Goal: Information Seeking & Learning: Learn about a topic

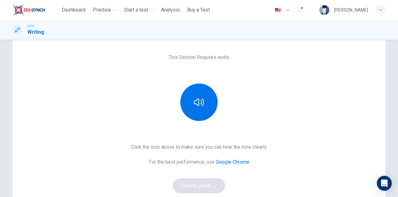
scroll to position [62, 0]
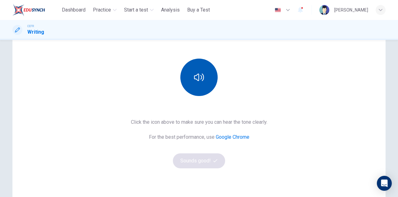
click at [197, 84] on button "button" at bounding box center [199, 77] width 37 height 37
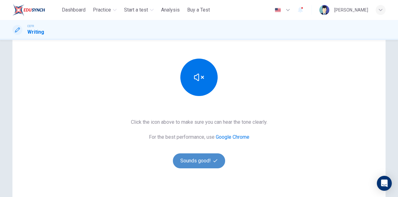
click at [198, 162] on button "Sounds good!" at bounding box center [199, 160] width 52 height 15
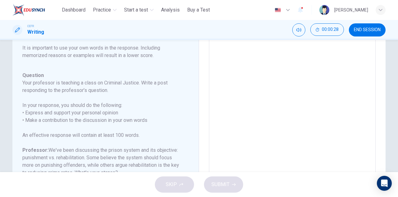
scroll to position [0, 0]
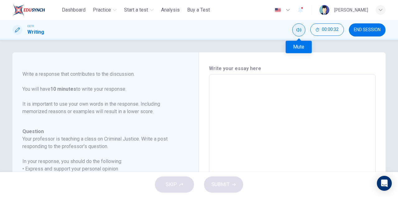
click at [296, 30] on button "Mute" at bounding box center [299, 29] width 13 height 13
click at [296, 30] on button "Unmute" at bounding box center [299, 29] width 13 height 13
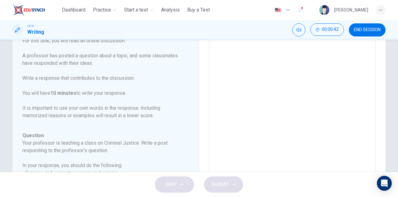
scroll to position [52, 0]
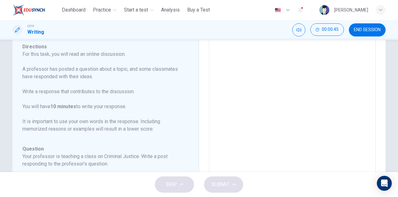
drag, startPoint x: 85, startPoint y: 55, endPoint x: 138, endPoint y: 57, distance: 52.7
click at [138, 57] on p "For this task, you will read an online discussion. A professor has posted a que…" at bounding box center [101, 91] width 159 height 82
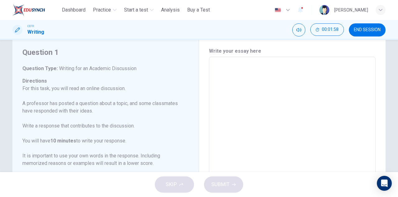
scroll to position [0, 0]
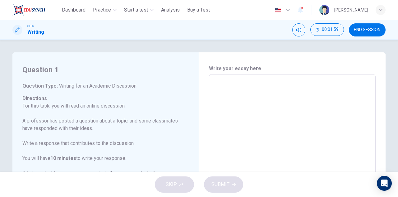
click at [239, 93] on textarea at bounding box center [293, 178] width 158 height 198
type textarea "*"
type textarea "**"
type textarea "*"
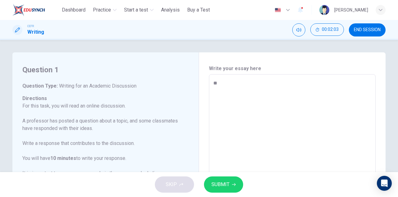
type textarea "**"
type textarea "*"
type textarea "****"
type textarea "*"
type textarea "*****"
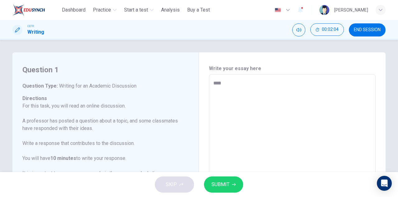
type textarea "*"
type textarea "*****"
type textarea "*"
type textarea "*******"
type textarea "*"
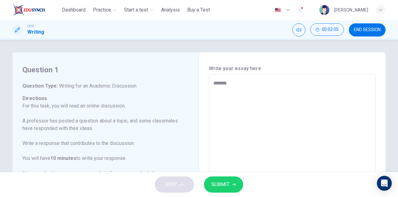
type textarea "********"
type textarea "*"
type textarea "*********"
type textarea "*"
type textarea "**********"
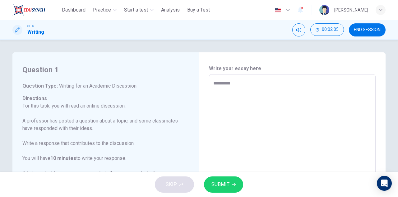
type textarea "*"
type textarea "**********"
type textarea "*"
type textarea "**********"
type textarea "*"
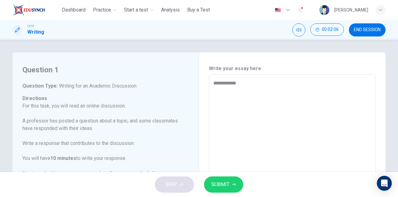
type textarea "**********"
type textarea "*"
type textarea "**********"
type textarea "*"
type textarea "**********"
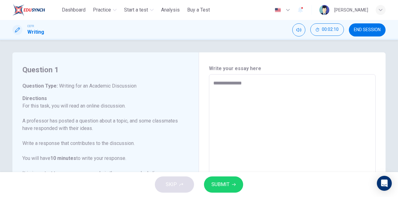
type textarea "*"
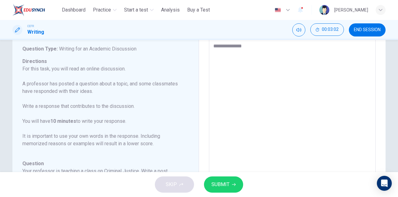
scroll to position [31, 0]
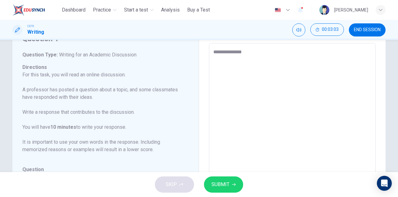
type textarea "**********"
type textarea "*"
type textarea "**********"
type textarea "*"
type textarea "**********"
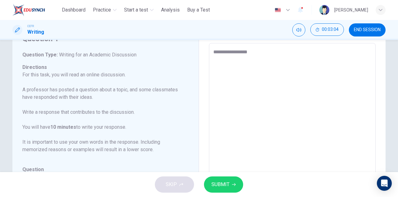
type textarea "*"
type textarea "**********"
type textarea "*"
type textarea "**********"
type textarea "*"
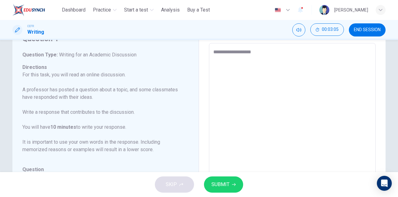
type textarea "**********"
type textarea "*"
type textarea "**********"
type textarea "*"
type textarea "**********"
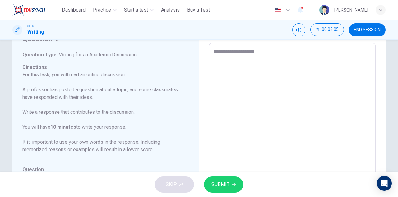
type textarea "*"
type textarea "**********"
type textarea "*"
type textarea "**********"
type textarea "*"
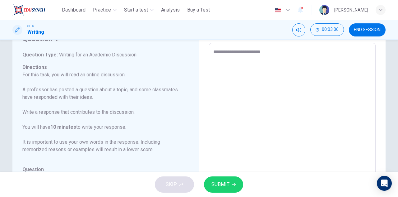
type textarea "**********"
type textarea "*"
type textarea "**********"
type textarea "*"
type textarea "**********"
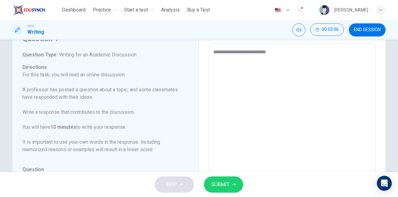
type textarea "*"
type textarea "**********"
type textarea "*"
type textarea "**********"
type textarea "*"
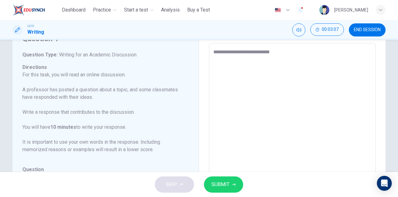
type textarea "**********"
type textarea "*"
type textarea "**********"
type textarea "*"
type textarea "**********"
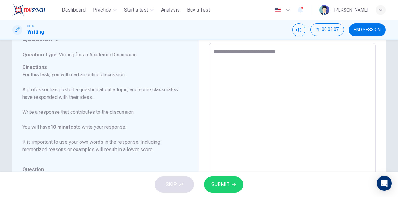
type textarea "*"
type textarea "**********"
type textarea "*"
type textarea "**********"
type textarea "*"
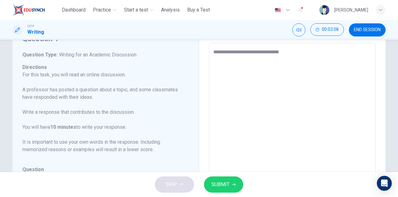
type textarea "**********"
type textarea "*"
type textarea "**********"
type textarea "*"
type textarea "**********"
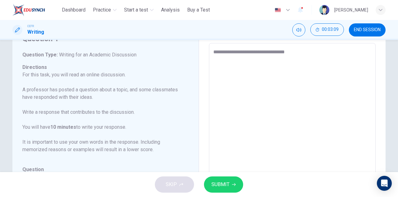
type textarea "*"
type textarea "**********"
type textarea "*"
type textarea "**********"
type textarea "*"
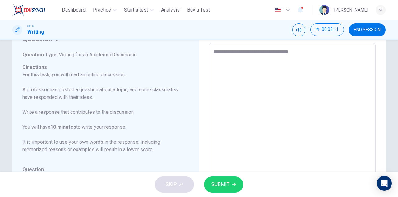
type textarea "**********"
type textarea "*"
type textarea "**********"
type textarea "*"
type textarea "**********"
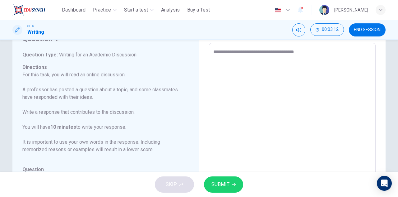
type textarea "*"
type textarea "**********"
type textarea "*"
type textarea "**********"
type textarea "*"
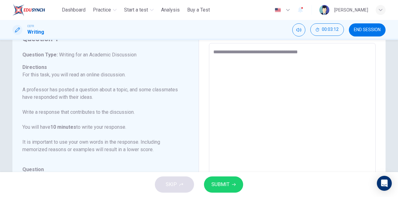
type textarea "**********"
type textarea "*"
type textarea "**********"
type textarea "*"
type textarea "**********"
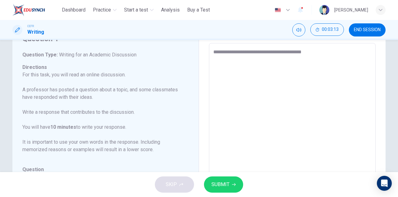
type textarea "*"
type textarea "**********"
type textarea "*"
type textarea "**********"
type textarea "*"
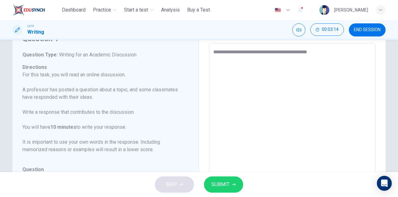
type textarea "**********"
type textarea "*"
type textarea "**********"
type textarea "*"
type textarea "**********"
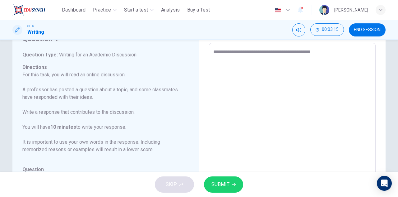
type textarea "*"
type textarea "**********"
type textarea "*"
type textarea "**********"
type textarea "*"
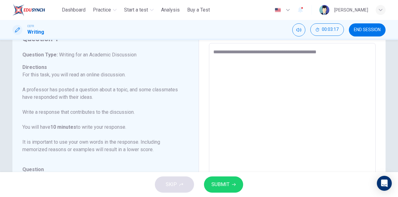
type textarea "**********"
type textarea "*"
type textarea "**********"
type textarea "*"
type textarea "**********"
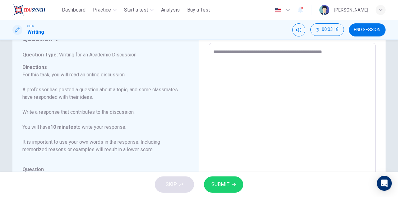
type textarea "*"
type textarea "**********"
type textarea "*"
type textarea "**********"
type textarea "*"
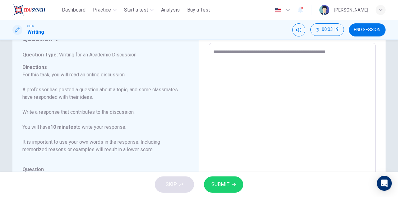
type textarea "**********"
type textarea "*"
type textarea "**********"
type textarea "*"
type textarea "**********"
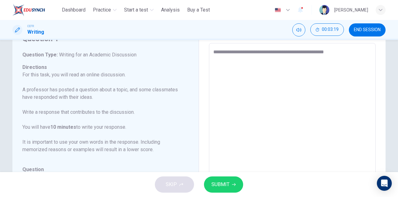
type textarea "*"
type textarea "**********"
type textarea "*"
type textarea "**********"
type textarea "*"
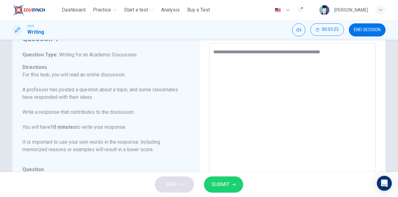
type textarea "**********"
type textarea "*"
type textarea "**********"
type textarea "*"
type textarea "**********"
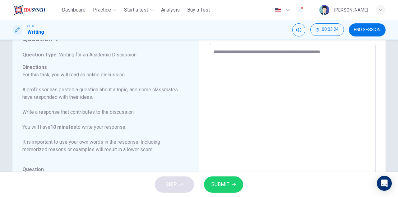
type textarea "*"
type textarea "**********"
type textarea "*"
type textarea "**********"
type textarea "*"
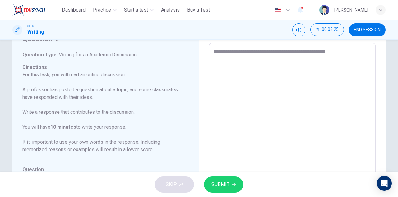
type textarea "**********"
type textarea "*"
type textarea "**********"
type textarea "*"
type textarea "**********"
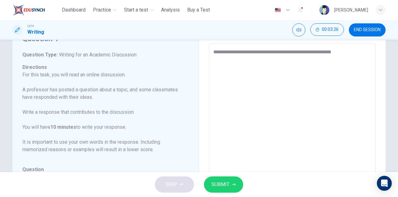
type textarea "*"
type textarea "**********"
type textarea "*"
type textarea "**********"
type textarea "*"
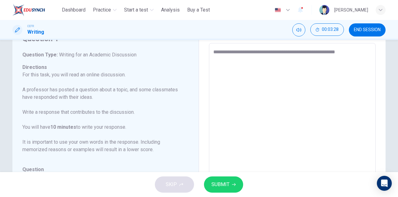
type textarea "**********"
type textarea "*"
type textarea "**********"
type textarea "*"
type textarea "**********"
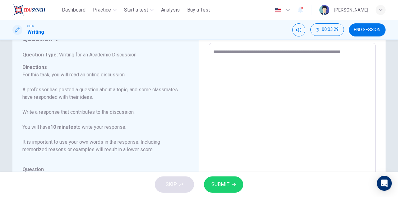
type textarea "*"
type textarea "**********"
type textarea "*"
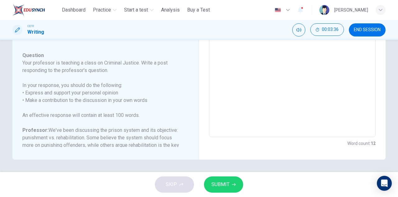
scroll to position [0, 0]
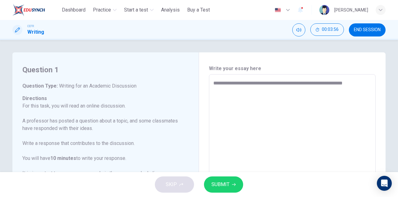
click at [308, 84] on textarea "**********" at bounding box center [293, 178] width 158 height 198
type textarea "**********"
type textarea "*"
type textarea "**********"
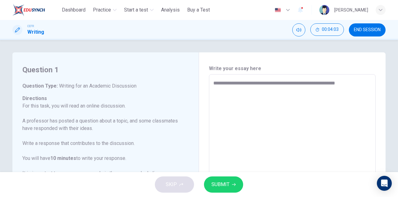
type textarea "*"
type textarea "**********"
type textarea "*"
type textarea "**********"
type textarea "*"
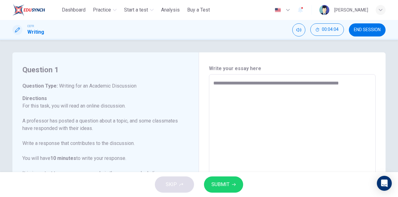
type textarea "**********"
type textarea "*"
type textarea "**********"
type textarea "*"
type textarea "**********"
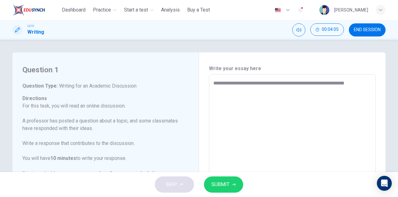
type textarea "*"
type textarea "**********"
type textarea "*"
type textarea "**********"
type textarea "*"
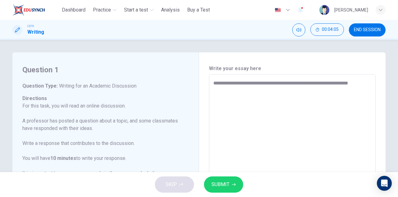
type textarea "**********"
type textarea "*"
type textarea "**********"
type textarea "*"
type textarea "**********"
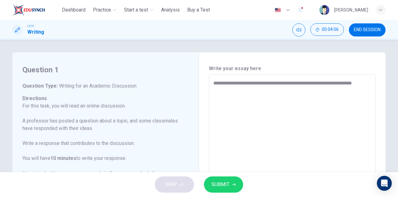
type textarea "*"
click at [252, 94] on textarea "**********" at bounding box center [293, 178] width 158 height 198
type textarea "**********"
type textarea "*"
type textarea "**********"
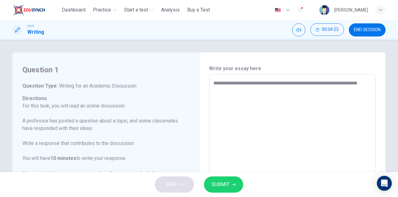
type textarea "*"
type textarea "**********"
type textarea "*"
type textarea "**********"
type textarea "*"
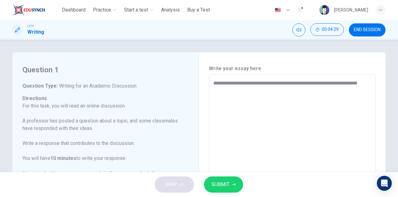
type textarea "**********"
type textarea "*"
type textarea "**********"
type textarea "*"
type textarea "**********"
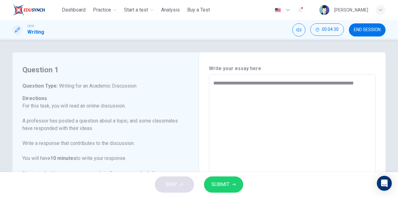
type textarea "*"
type textarea "**********"
type textarea "*"
type textarea "**********"
type textarea "*"
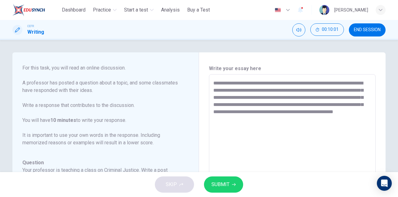
drag, startPoint x: 211, startPoint y: 84, endPoint x: 292, endPoint y: 116, distance: 87.5
click at [292, 116] on div "**********" at bounding box center [292, 178] width 167 height 208
drag, startPoint x: 288, startPoint y: 121, endPoint x: 212, endPoint y: 81, distance: 85.9
click at [214, 81] on textarea "**********" at bounding box center [293, 178] width 158 height 198
click at [278, 64] on div "**********" at bounding box center [292, 178] width 187 height 252
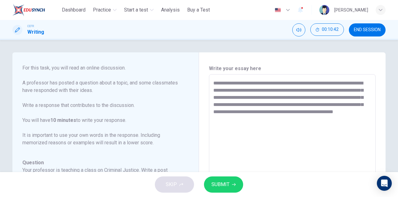
click at [294, 120] on textarea "**********" at bounding box center [293, 178] width 158 height 198
click at [295, 119] on textarea "**********" at bounding box center [293, 178] width 158 height 198
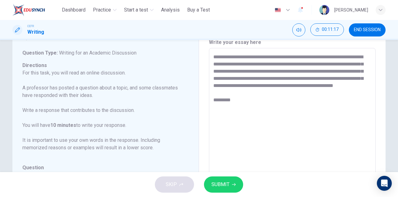
scroll to position [21, 0]
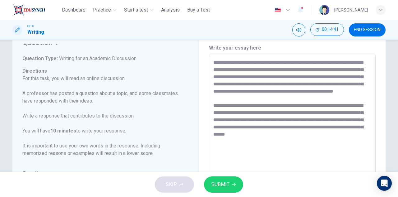
click at [352, 84] on textarea "**********" at bounding box center [293, 158] width 158 height 198
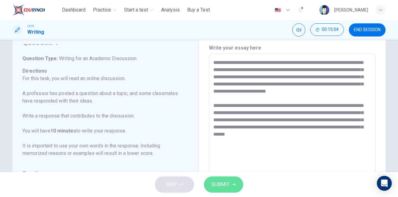
click at [221, 182] on span "SUBMIT" at bounding box center [221, 184] width 18 height 9
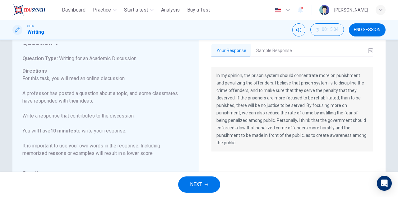
click at [282, 50] on button "Sample Response" at bounding box center [275, 50] width 46 height 13
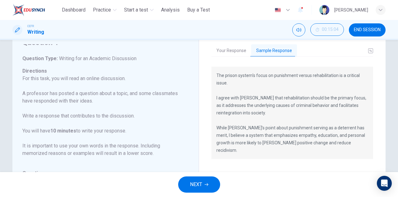
click at [229, 47] on button "Your Response" at bounding box center [232, 50] width 40 height 13
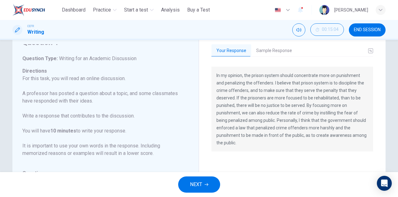
click at [275, 50] on button "Sample Response" at bounding box center [275, 50] width 46 height 13
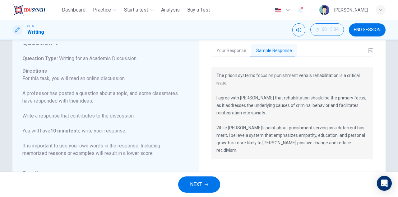
click at [194, 187] on span "NEXT" at bounding box center [196, 184] width 12 height 9
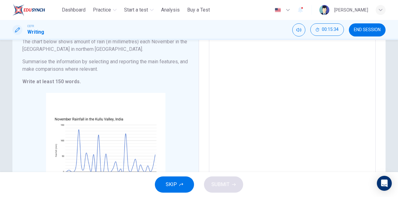
scroll to position [0, 0]
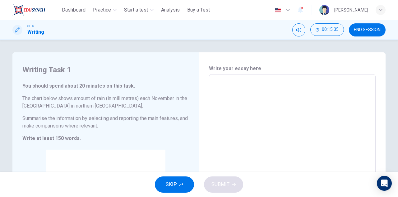
click at [374, 32] on span "END SESSION" at bounding box center [367, 29] width 27 height 5
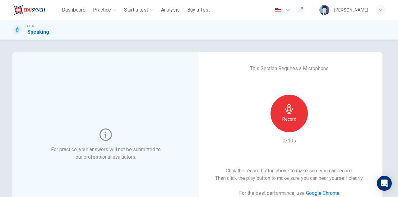
click at [286, 111] on icon "button" at bounding box center [289, 109] width 7 height 10
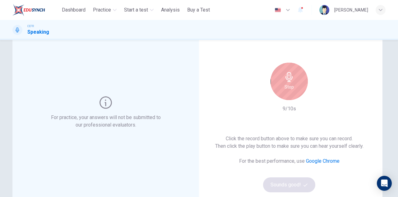
scroll to position [31, 0]
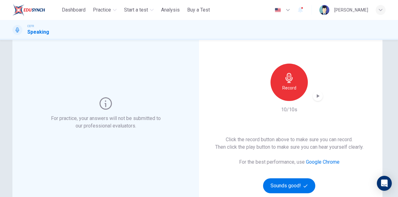
click at [317, 100] on div "button" at bounding box center [318, 96] width 10 height 10
click at [317, 96] on icon "button" at bounding box center [318, 96] width 6 height 6
click at [317, 96] on icon "button" at bounding box center [318, 96] width 3 height 4
click at [387, 99] on div "For practice, your answers will not be submitted to our professional evaluators…" at bounding box center [198, 129] width 393 height 216
click at [289, 82] on icon "button" at bounding box center [289, 78] width 7 height 10
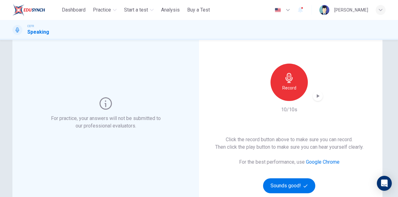
click at [318, 100] on div "button" at bounding box center [318, 96] width 10 height 10
click at [318, 94] on icon "button" at bounding box center [318, 96] width 4 height 5
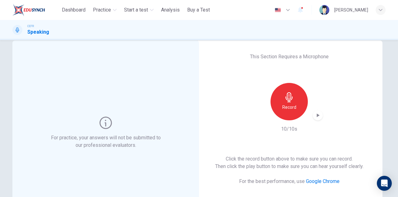
scroll to position [0, 0]
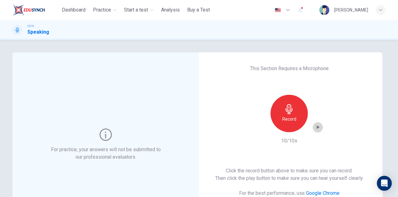
click at [319, 128] on icon "button" at bounding box center [318, 127] width 6 height 6
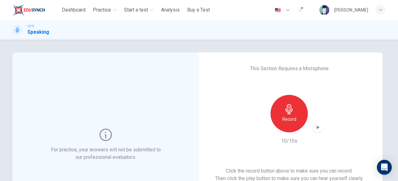
click at [156, 51] on div "For practice, your answers will not be submitted to our professional evaluators…" at bounding box center [199, 110] width 398 height 141
click at [317, 125] on icon "button" at bounding box center [318, 127] width 3 height 4
click at [248, 71] on div "This Section Requires a Microphone Record 10/10s Click the record button above …" at bounding box center [289, 144] width 187 height 184
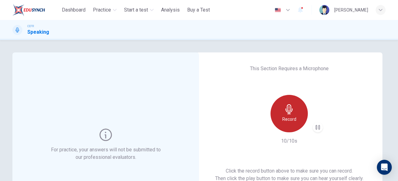
click at [294, 124] on div "Record" at bounding box center [289, 113] width 37 height 37
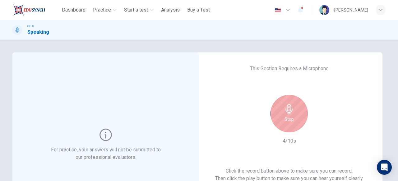
click at [294, 124] on div "Stop" at bounding box center [289, 113] width 37 height 37
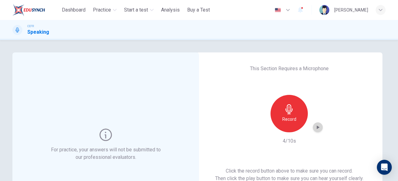
click at [319, 126] on icon "button" at bounding box center [318, 127] width 6 height 6
click at [381, 74] on div "This Section Requires a Microphone Record 4/10s Click the record button above t…" at bounding box center [289, 144] width 187 height 184
click at [319, 125] on icon "button" at bounding box center [318, 127] width 6 height 6
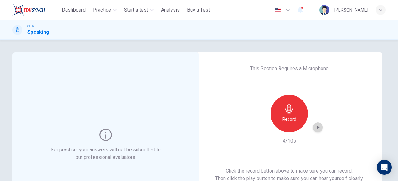
click at [319, 125] on icon "button" at bounding box center [318, 127] width 6 height 6
click at [317, 126] on icon "button" at bounding box center [318, 127] width 3 height 4
click at [316, 126] on icon "button" at bounding box center [318, 127] width 4 height 5
click at [317, 126] on icon "button" at bounding box center [318, 127] width 3 height 4
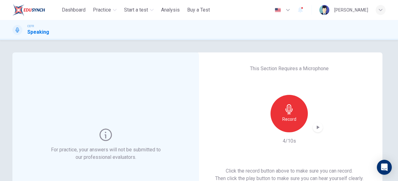
click at [298, 112] on div "Record" at bounding box center [289, 113] width 37 height 37
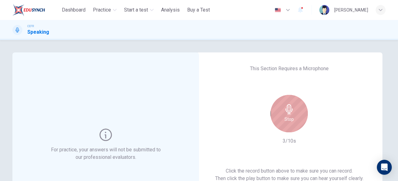
click at [298, 112] on div "Stop" at bounding box center [289, 113] width 37 height 37
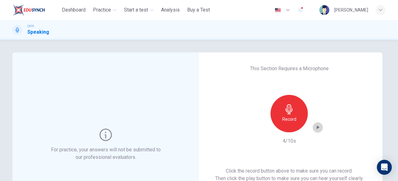
click at [318, 127] on icon "button" at bounding box center [318, 127] width 6 height 6
click at [362, 98] on div "This Section Requires a Microphone Record 4/10s Click the record button above t…" at bounding box center [289, 144] width 187 height 184
click at [297, 117] on div "Record" at bounding box center [289, 113] width 37 height 37
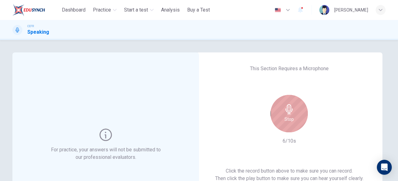
click at [297, 117] on div "Stop" at bounding box center [289, 113] width 37 height 37
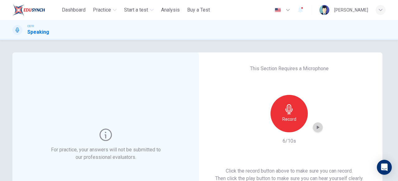
click at [318, 129] on icon "button" at bounding box center [318, 127] width 6 height 6
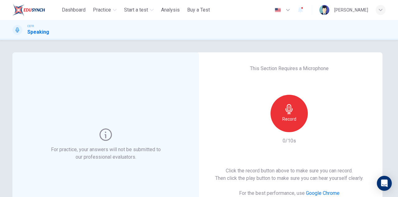
click at [292, 115] on div "Record" at bounding box center [289, 113] width 37 height 37
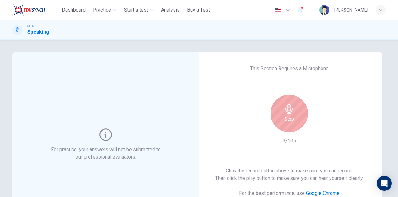
click at [292, 115] on div "Stop" at bounding box center [289, 113] width 37 height 37
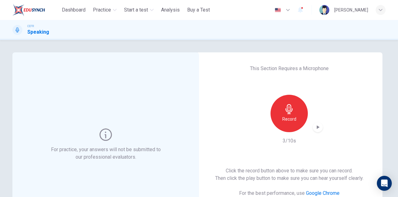
click at [317, 129] on icon "button" at bounding box center [318, 127] width 6 height 6
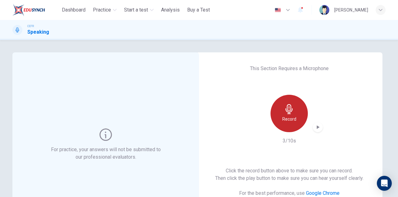
click at [293, 119] on h6 "Record" at bounding box center [290, 118] width 14 height 7
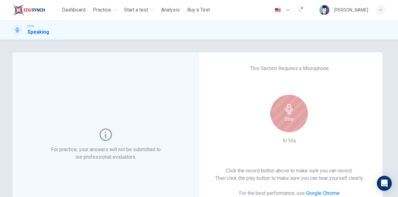
click at [293, 119] on div "Stop" at bounding box center [289, 113] width 37 height 37
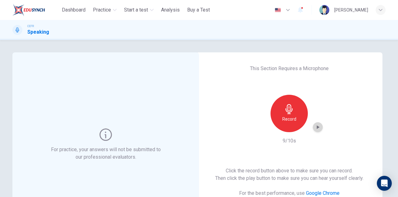
click at [320, 128] on div "button" at bounding box center [318, 127] width 10 height 10
click at [318, 126] on icon "button" at bounding box center [318, 127] width 6 height 6
click at [317, 128] on icon "button" at bounding box center [318, 127] width 3 height 4
click at [285, 112] on icon "button" at bounding box center [290, 109] width 10 height 10
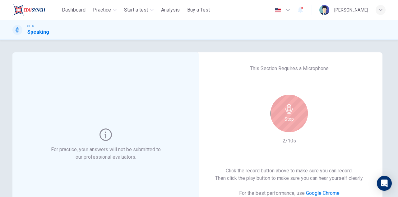
click at [285, 112] on icon "button" at bounding box center [290, 109] width 10 height 10
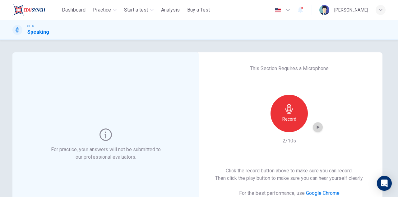
click at [318, 128] on icon "button" at bounding box center [318, 127] width 6 height 6
click at [318, 128] on icon "button" at bounding box center [318, 127] width 4 height 5
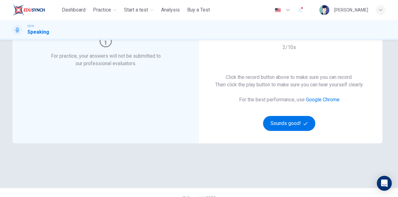
click at [393, 111] on div "For practice, your answers will not be submitted to our professional evaluators…" at bounding box center [198, 67] width 393 height 216
click at [287, 118] on button "Sounds good!" at bounding box center [289, 123] width 52 height 15
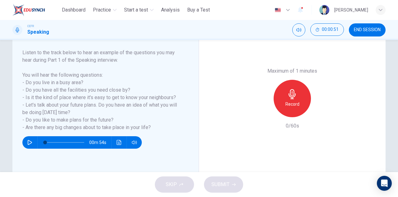
click at [28, 144] on icon "button" at bounding box center [29, 142] width 5 height 5
click at [176, 139] on div "00m 45s" at bounding box center [101, 139] width 159 height 17
click at [28, 141] on icon "button" at bounding box center [29, 142] width 3 height 4
click at [28, 144] on icon "button" at bounding box center [30, 142] width 4 height 5
type input "*"
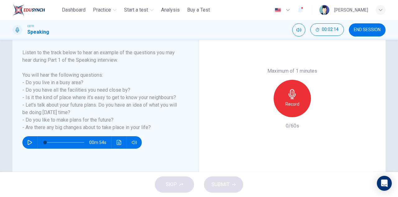
click at [291, 101] on h6 "Record" at bounding box center [293, 103] width 14 height 7
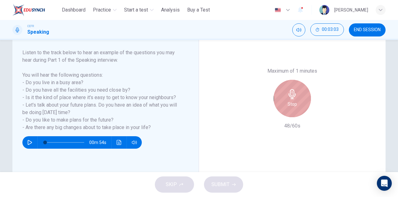
click at [298, 110] on div "Stop" at bounding box center [292, 98] width 37 height 37
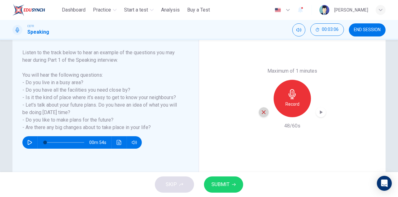
click at [263, 112] on icon "button" at bounding box center [264, 112] width 6 height 6
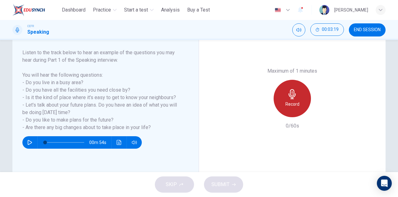
click at [291, 101] on h6 "Record" at bounding box center [293, 103] width 14 height 7
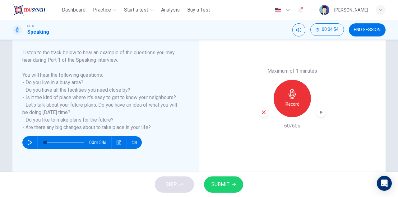
click at [368, 32] on span "END SESSION" at bounding box center [367, 29] width 27 height 5
click at [366, 32] on span "END SESSION" at bounding box center [367, 29] width 27 height 5
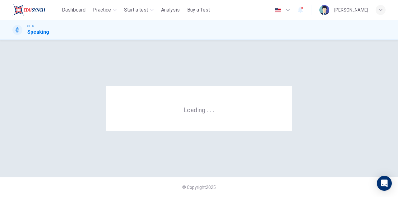
scroll to position [0, 0]
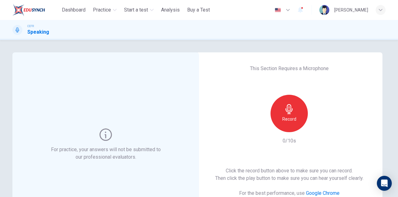
click at [289, 106] on icon "button" at bounding box center [289, 109] width 7 height 10
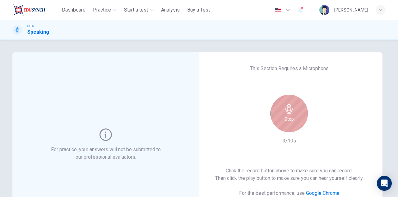
click at [289, 106] on icon "button" at bounding box center [289, 109] width 7 height 10
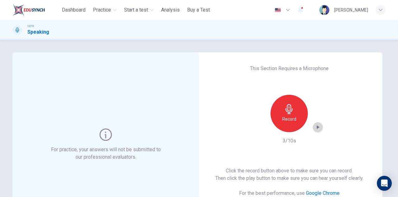
click at [317, 128] on icon "button" at bounding box center [318, 127] width 3 height 4
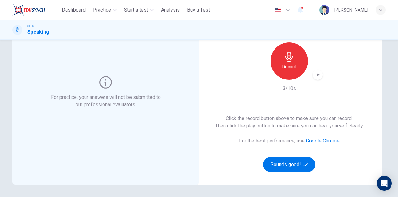
scroll to position [62, 0]
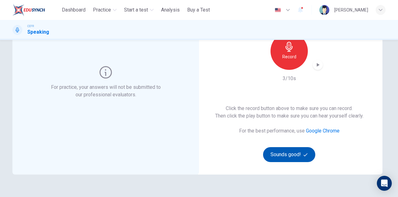
click at [289, 155] on button "Sounds good!" at bounding box center [289, 154] width 52 height 15
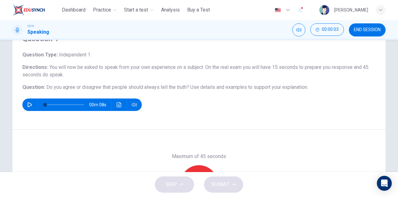
scroll to position [0, 0]
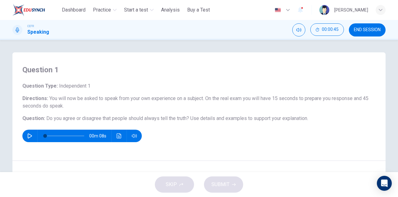
click at [371, 32] on span "END SESSION" at bounding box center [367, 29] width 27 height 5
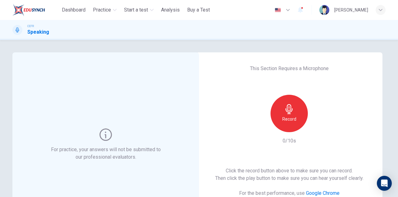
scroll to position [62, 0]
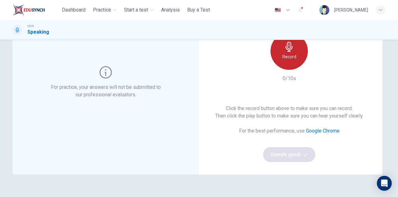
click at [286, 64] on div "Record" at bounding box center [289, 50] width 37 height 37
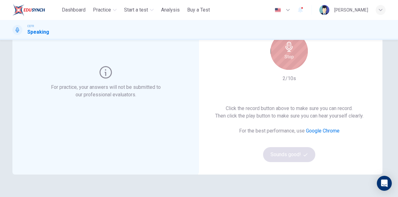
click at [285, 64] on div "Stop" at bounding box center [289, 50] width 37 height 37
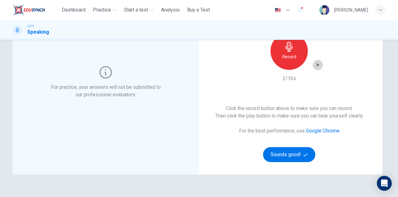
click at [316, 68] on div "button" at bounding box center [318, 65] width 10 height 10
click at [298, 152] on button "Sounds good!" at bounding box center [289, 154] width 52 height 15
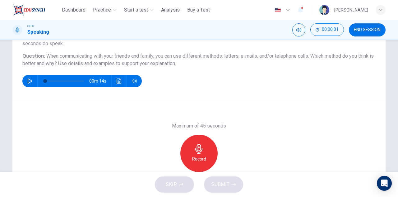
scroll to position [31, 0]
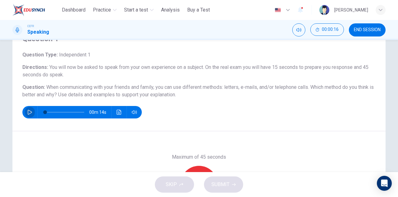
click at [27, 113] on icon "button" at bounding box center [29, 112] width 5 height 5
type input "*"
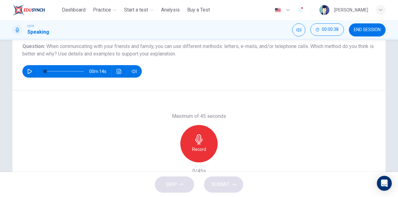
scroll to position [62, 0]
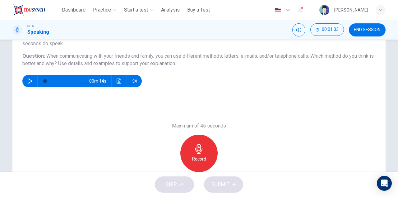
click at [205, 145] on div "Record" at bounding box center [199, 152] width 37 height 37
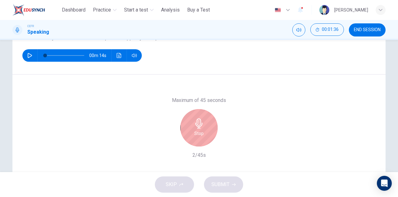
scroll to position [78, 0]
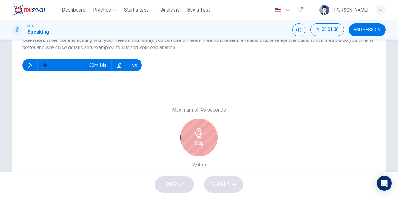
click at [200, 143] on h6 "Stop" at bounding box center [199, 142] width 9 height 7
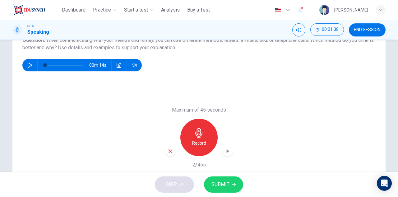
click at [168, 150] on icon "button" at bounding box center [171, 151] width 6 height 6
click at [202, 137] on icon "button" at bounding box center [199, 133] width 10 height 10
click at [168, 152] on icon "button" at bounding box center [171, 151] width 6 height 6
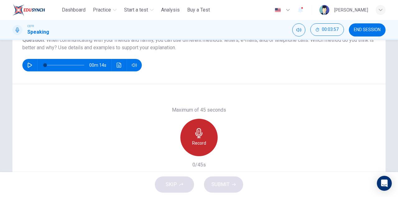
click at [201, 136] on icon "button" at bounding box center [199, 133] width 10 height 10
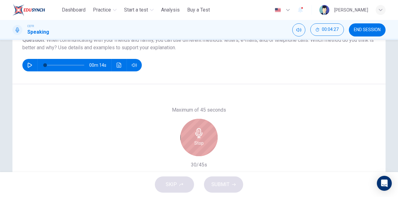
click at [201, 136] on icon "button" at bounding box center [199, 133] width 10 height 10
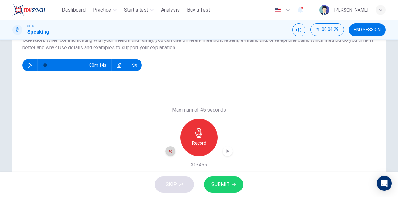
click at [168, 150] on icon "button" at bounding box center [171, 151] width 6 height 6
click at [210, 139] on div "Record" at bounding box center [199, 137] width 37 height 37
click at [166, 152] on div "button" at bounding box center [171, 151] width 10 height 10
click at [203, 140] on h6 "Record" at bounding box center [199, 142] width 14 height 7
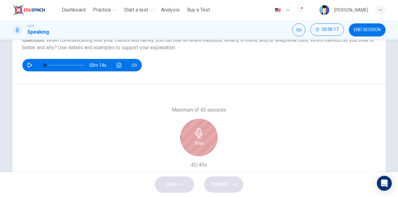
click at [201, 146] on h6 "Stop" at bounding box center [199, 142] width 9 height 7
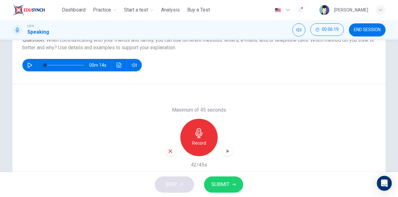
click at [227, 150] on icon "button" at bounding box center [228, 151] width 3 height 4
click at [218, 184] on span "SUBMIT" at bounding box center [221, 184] width 18 height 9
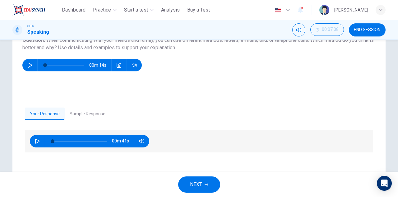
click at [82, 114] on button "Sample Response" at bounding box center [88, 113] width 46 height 13
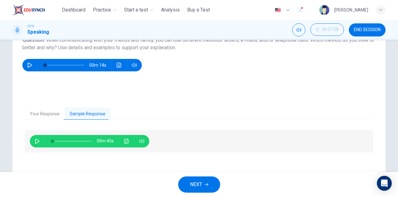
click at [37, 139] on icon "button" at bounding box center [37, 141] width 5 height 5
click at [35, 141] on icon "button" at bounding box center [37, 141] width 5 height 5
type input "**"
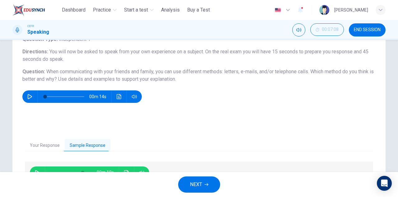
scroll to position [16, 0]
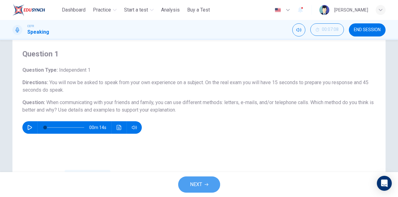
click at [200, 183] on span "NEXT" at bounding box center [196, 184] width 12 height 9
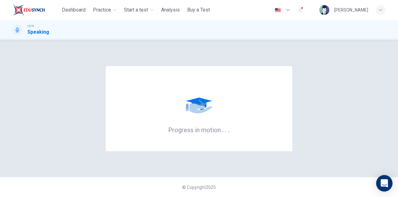
click at [380, 186] on div "Open Intercom Messenger" at bounding box center [385, 183] width 16 height 16
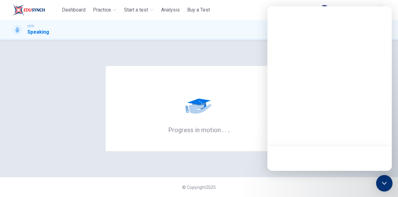
click at [380, 186] on div "Open Intercom Messenger" at bounding box center [385, 183] width 16 height 16
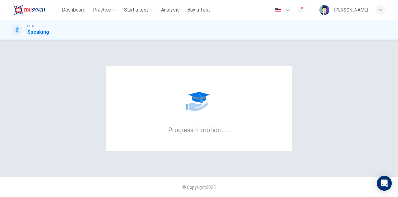
click at [257, 163] on div "Progress in motion . . ." at bounding box center [199, 108] width 374 height 112
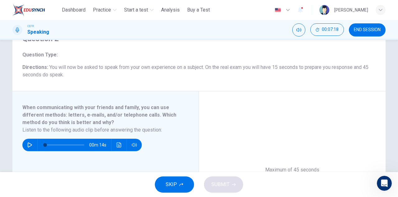
scroll to position [62, 0]
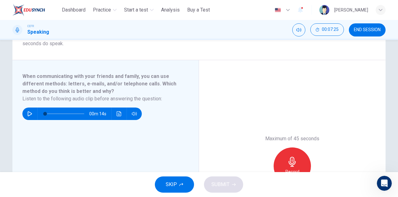
click at [29, 111] on button "button" at bounding box center [30, 113] width 10 height 12
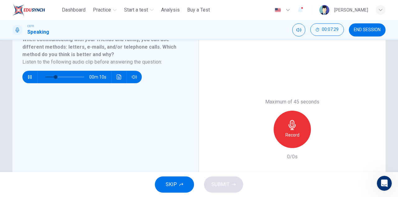
scroll to position [93, 0]
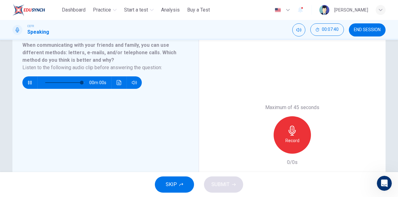
type input "*"
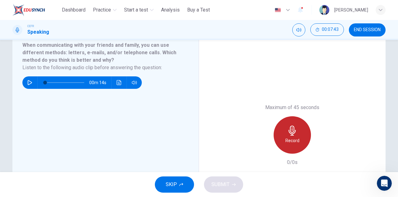
click at [294, 132] on icon "button" at bounding box center [292, 130] width 7 height 10
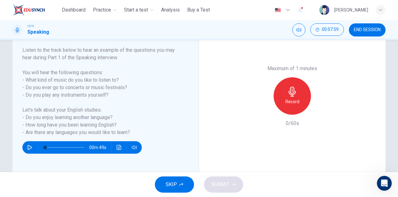
scroll to position [109, 0]
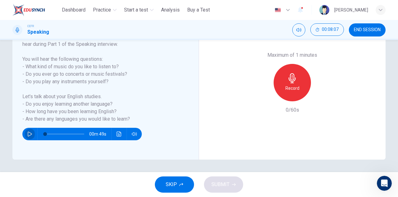
click at [27, 132] on icon "button" at bounding box center [29, 133] width 5 height 5
type input "**"
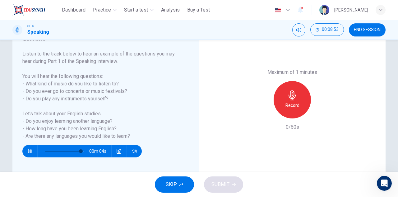
scroll to position [78, 0]
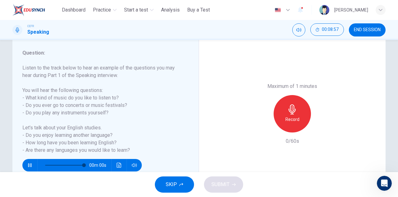
type input "*"
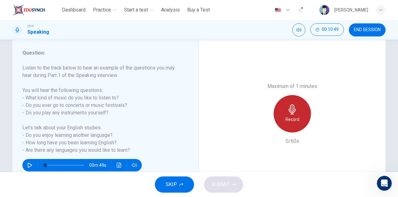
click at [294, 109] on icon "button" at bounding box center [292, 109] width 7 height 10
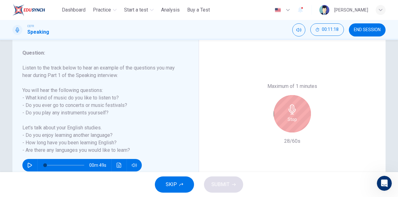
click at [297, 108] on div "Stop" at bounding box center [292, 113] width 37 height 37
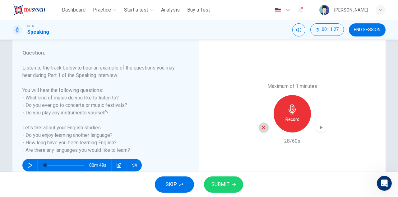
click at [263, 129] on icon "button" at bounding box center [264, 128] width 6 height 6
click at [290, 104] on icon "button" at bounding box center [293, 109] width 10 height 10
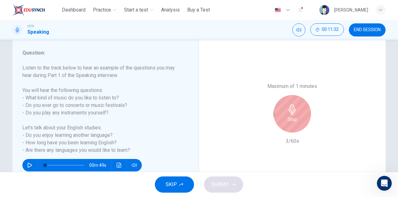
click at [289, 112] on icon "button" at bounding box center [293, 109] width 10 height 10
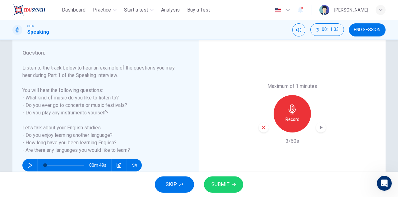
click at [262, 126] on icon "button" at bounding box center [264, 128] width 6 height 6
click at [292, 112] on icon "button" at bounding box center [293, 109] width 10 height 10
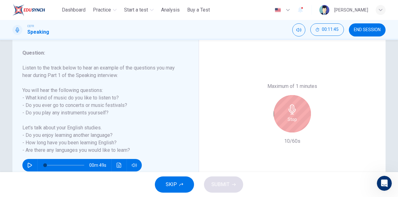
click at [299, 114] on div "Stop" at bounding box center [292, 113] width 37 height 37
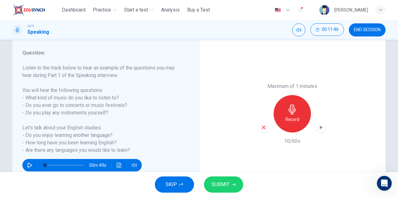
click at [262, 128] on icon "button" at bounding box center [264, 127] width 4 height 4
click at [291, 107] on icon "button" at bounding box center [293, 109] width 10 height 10
click at [320, 126] on icon "button" at bounding box center [321, 127] width 6 height 6
click at [263, 127] on icon "button" at bounding box center [264, 128] width 6 height 6
click at [295, 111] on icon "button" at bounding box center [293, 109] width 10 height 10
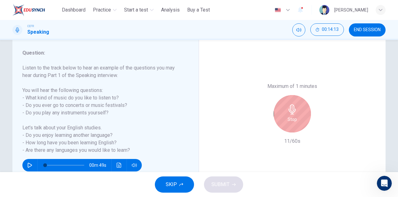
click at [288, 115] on h6 "Stop" at bounding box center [292, 118] width 9 height 7
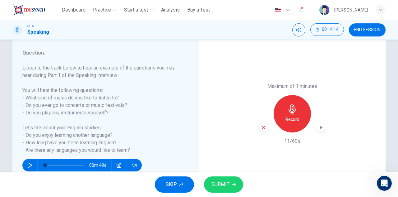
click at [263, 128] on icon "button" at bounding box center [264, 127] width 4 height 4
click at [299, 110] on div "Record" at bounding box center [292, 113] width 37 height 37
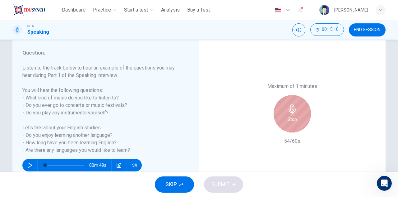
click at [281, 122] on div "Stop" at bounding box center [292, 113] width 37 height 37
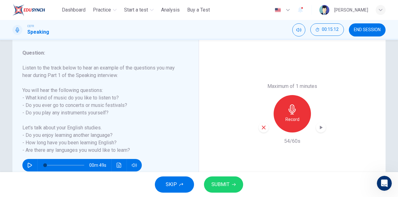
click at [320, 130] on icon "button" at bounding box center [321, 127] width 6 height 6
click at [262, 128] on icon "button" at bounding box center [264, 127] width 4 height 4
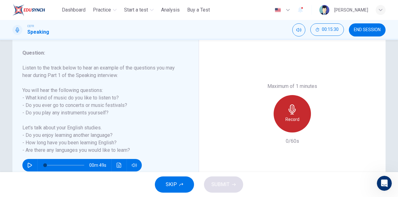
click at [296, 113] on icon "button" at bounding box center [293, 109] width 10 height 10
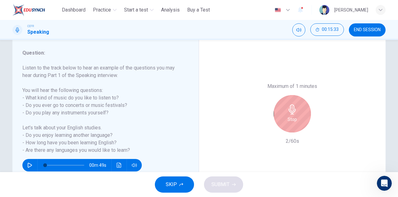
click at [295, 115] on div "Stop" at bounding box center [292, 113] width 37 height 37
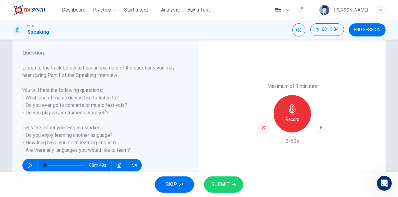
click at [262, 128] on icon "button" at bounding box center [264, 127] width 4 height 4
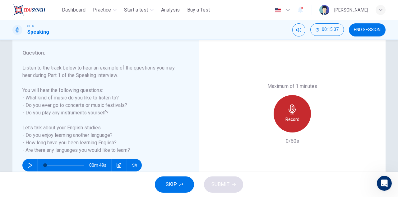
click at [294, 114] on div "Record" at bounding box center [292, 113] width 37 height 37
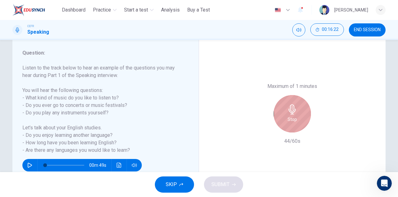
click at [289, 120] on h6 "Stop" at bounding box center [292, 118] width 9 height 7
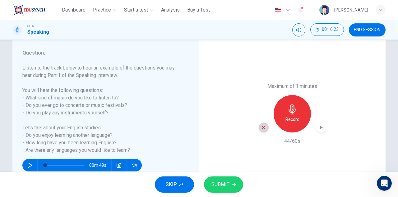
click at [264, 127] on icon "button" at bounding box center [264, 128] width 6 height 6
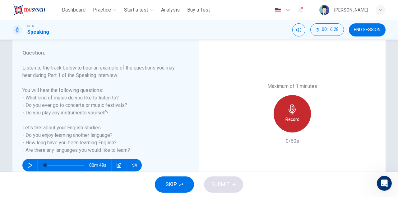
click at [296, 113] on div "Record" at bounding box center [292, 113] width 37 height 37
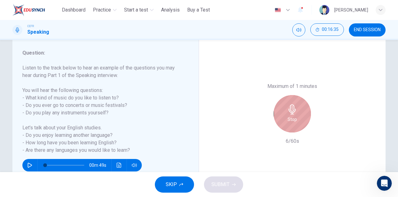
click at [304, 110] on div "Stop" at bounding box center [292, 113] width 37 height 37
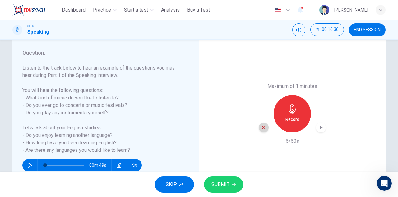
click at [262, 126] on icon "button" at bounding box center [264, 128] width 6 height 6
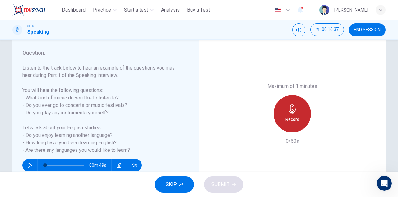
click at [291, 109] on icon "button" at bounding box center [292, 109] width 7 height 10
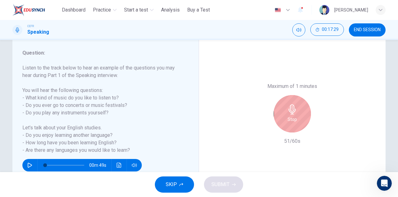
click at [299, 114] on div "Stop" at bounding box center [292, 113] width 37 height 37
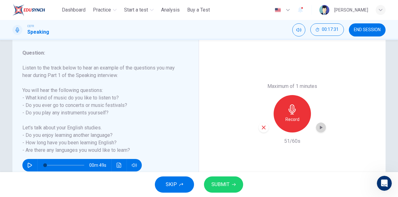
click at [320, 125] on icon "button" at bounding box center [321, 127] width 6 height 6
click at [228, 185] on span "SUBMIT" at bounding box center [221, 184] width 18 height 9
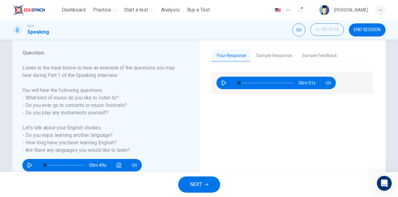
click at [223, 81] on icon "button" at bounding box center [224, 82] width 5 height 5
type input "*"
click at [261, 58] on button "Sample Response" at bounding box center [275, 55] width 46 height 13
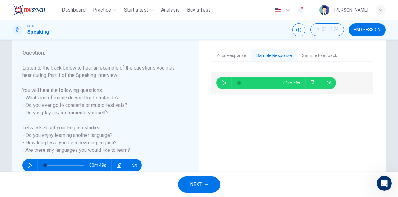
click at [219, 83] on button "button" at bounding box center [224, 83] width 10 height 12
type input "**"
click at [310, 55] on button "Sample Feedback" at bounding box center [319, 55] width 45 height 13
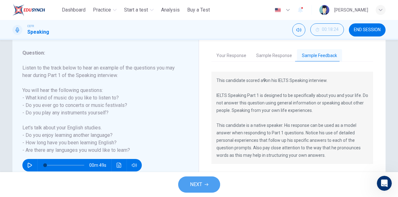
click at [200, 182] on span "NEXT" at bounding box center [196, 184] width 12 height 9
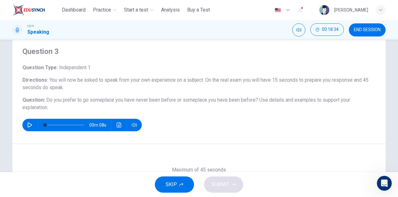
scroll to position [0, 0]
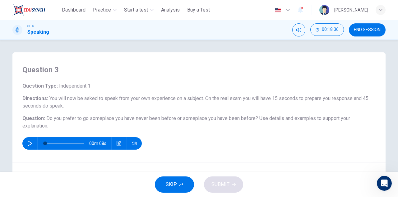
click at [28, 142] on icon "button" at bounding box center [30, 143] width 4 height 5
type input "*"
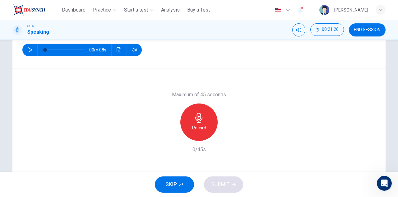
scroll to position [62, 0]
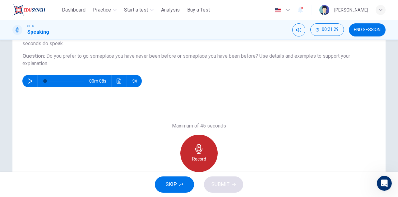
click at [204, 148] on div "Record" at bounding box center [199, 152] width 37 height 37
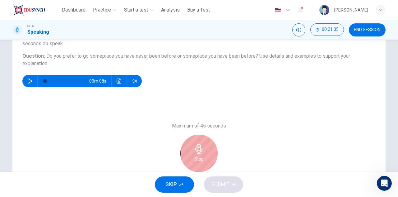
click at [196, 148] on icon "button" at bounding box center [199, 149] width 10 height 10
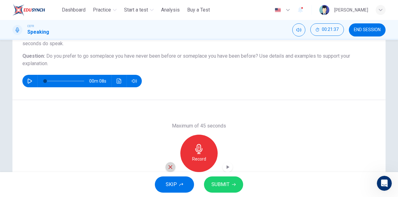
click at [167, 163] on div "button" at bounding box center [171, 167] width 10 height 10
click at [195, 150] on icon "button" at bounding box center [199, 149] width 10 height 10
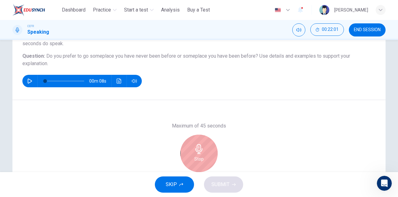
click at [199, 152] on icon "button" at bounding box center [198, 149] width 7 height 10
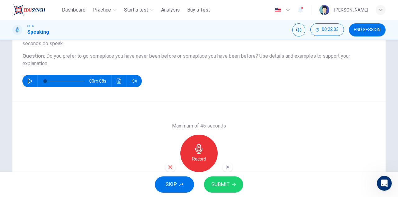
click at [170, 168] on icon "button" at bounding box center [171, 167] width 6 height 6
click at [196, 149] on icon "button" at bounding box center [199, 149] width 10 height 10
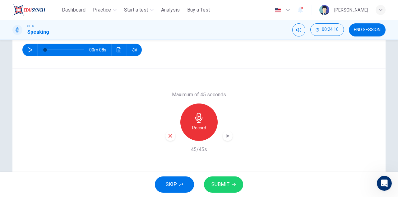
scroll to position [109, 0]
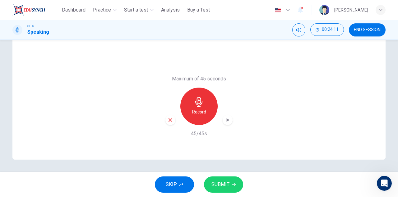
click at [225, 121] on icon "button" at bounding box center [228, 120] width 6 height 6
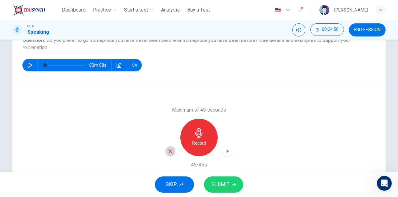
click at [171, 150] on icon "button" at bounding box center [171, 151] width 6 height 6
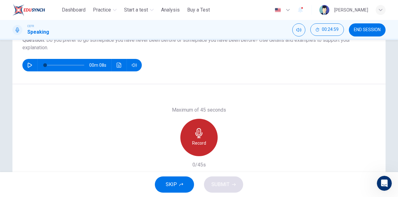
click at [198, 142] on h6 "Record" at bounding box center [199, 142] width 14 height 7
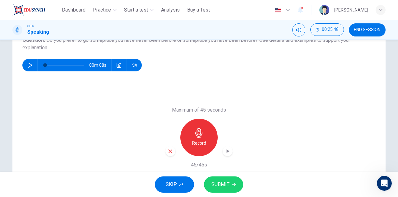
click at [172, 149] on div "button" at bounding box center [171, 151] width 10 height 10
click at [203, 129] on div "Record" at bounding box center [199, 137] width 37 height 37
click at [172, 149] on div "button" at bounding box center [171, 151] width 10 height 10
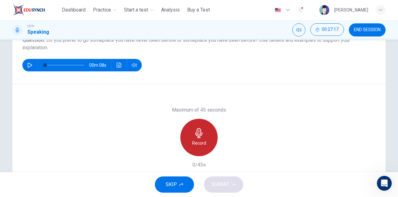
click at [211, 138] on div "Record" at bounding box center [199, 137] width 37 height 37
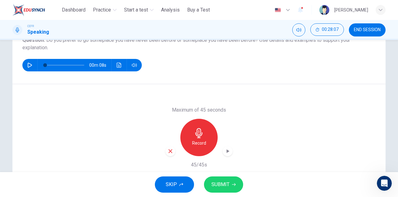
click at [225, 152] on icon "button" at bounding box center [228, 151] width 6 height 6
click at [169, 148] on icon "button" at bounding box center [171, 151] width 6 height 6
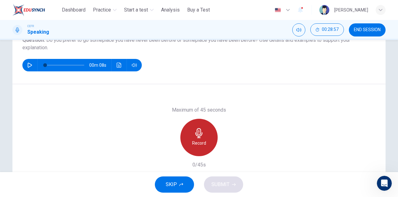
click at [197, 136] on icon "button" at bounding box center [198, 133] width 7 height 10
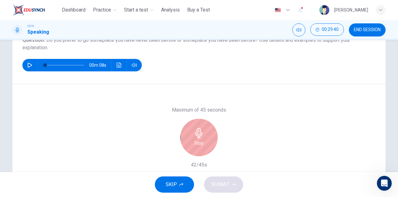
click at [201, 130] on icon "button" at bounding box center [199, 133] width 10 height 10
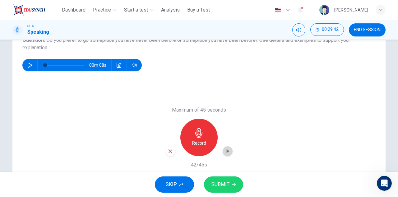
click at [226, 148] on icon "button" at bounding box center [228, 151] width 6 height 6
click at [170, 153] on icon "button" at bounding box center [171, 151] width 6 height 6
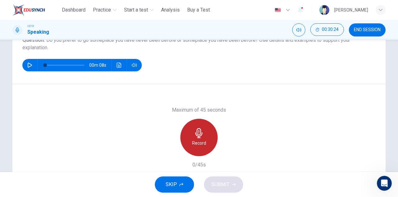
click at [201, 138] on div "Record" at bounding box center [199, 137] width 37 height 37
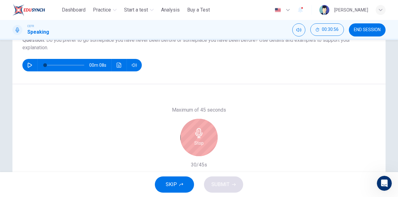
click at [202, 143] on h6 "Stop" at bounding box center [199, 142] width 9 height 7
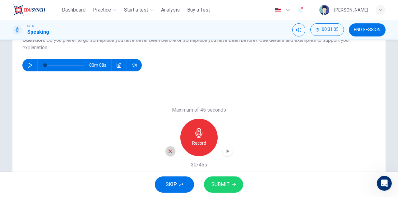
click at [171, 151] on icon "button" at bounding box center [171, 151] width 6 height 6
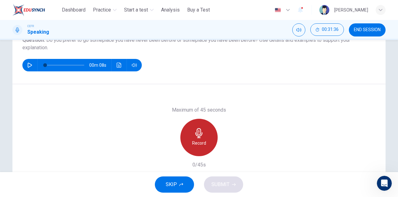
click at [198, 139] on div "Record" at bounding box center [199, 137] width 37 height 37
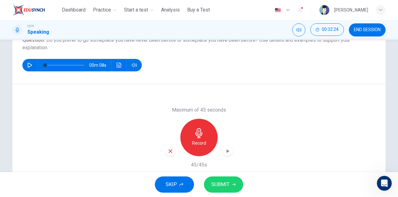
click at [228, 152] on icon "button" at bounding box center [228, 151] width 6 height 6
click at [168, 150] on icon "button" at bounding box center [171, 151] width 6 height 6
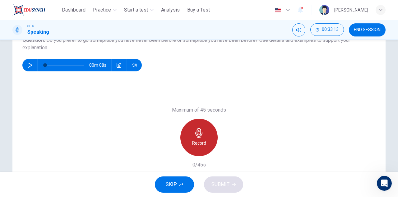
click at [205, 132] on div "Record" at bounding box center [199, 137] width 37 height 37
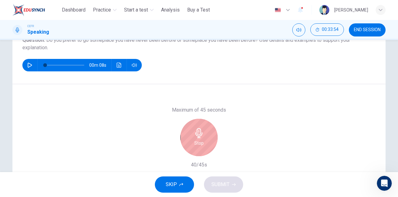
click at [194, 138] on icon "button" at bounding box center [199, 133] width 10 height 10
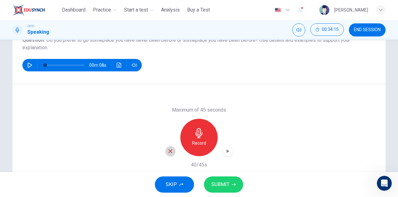
click at [169, 150] on icon "button" at bounding box center [171, 151] width 6 height 6
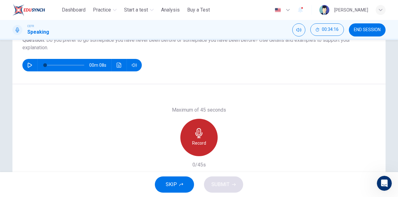
click at [198, 142] on h6 "Record" at bounding box center [199, 142] width 14 height 7
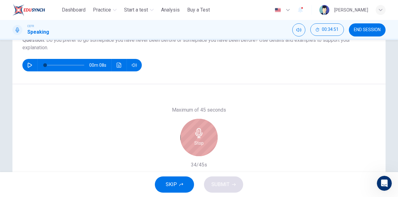
click at [194, 131] on icon "button" at bounding box center [199, 133] width 10 height 10
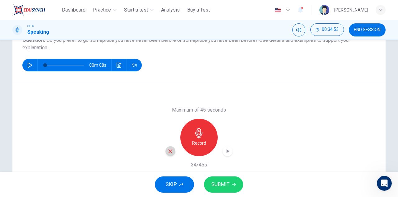
click at [171, 149] on icon "button" at bounding box center [171, 151] width 6 height 6
click at [198, 138] on div "Record" at bounding box center [199, 137] width 37 height 37
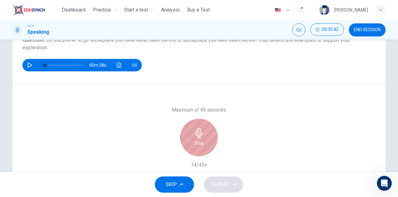
click at [202, 132] on icon "button" at bounding box center [199, 133] width 10 height 10
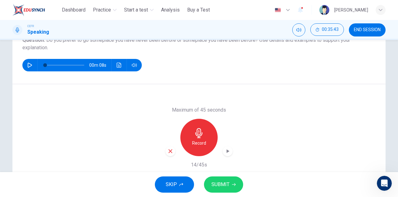
click at [170, 152] on icon "button" at bounding box center [171, 151] width 4 height 4
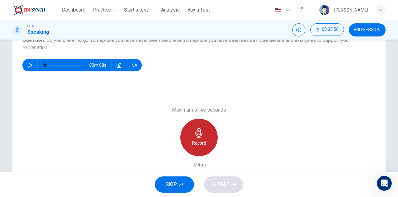
click at [198, 140] on h6 "Record" at bounding box center [199, 142] width 14 height 7
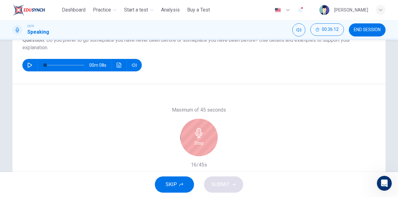
click at [190, 137] on div "Stop" at bounding box center [199, 137] width 37 height 37
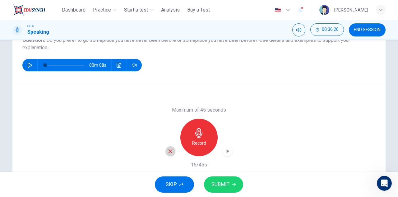
click at [169, 152] on icon "button" at bounding box center [171, 151] width 6 height 6
click at [201, 141] on h6 "Record" at bounding box center [199, 142] width 14 height 7
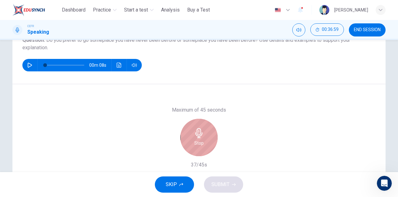
click at [203, 137] on div "Stop" at bounding box center [199, 137] width 37 height 37
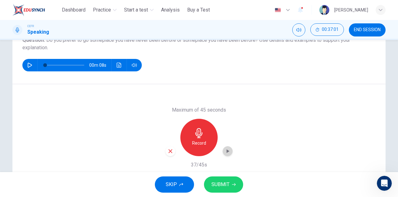
click at [228, 148] on icon "button" at bounding box center [228, 151] width 6 height 6
click at [220, 183] on span "SUBMIT" at bounding box center [221, 184] width 18 height 9
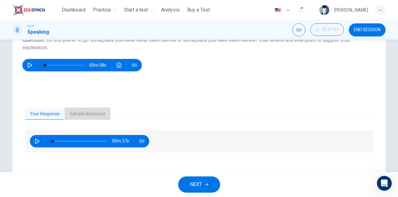
click at [87, 115] on button "Sample Response" at bounding box center [88, 113] width 46 height 13
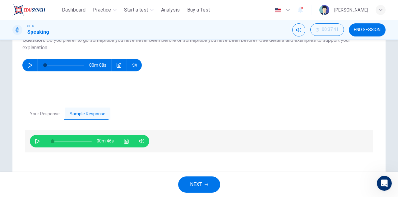
click at [33, 143] on button "button" at bounding box center [37, 141] width 10 height 12
type input "*"
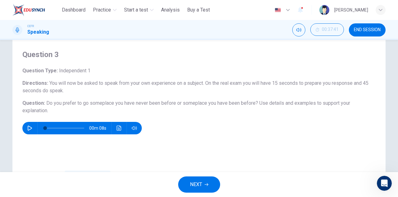
scroll to position [0, 0]
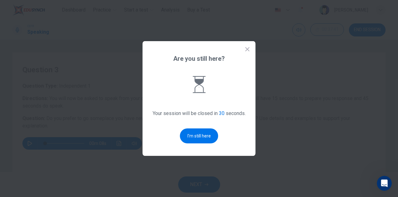
click at [249, 48] on icon at bounding box center [248, 49] width 4 height 4
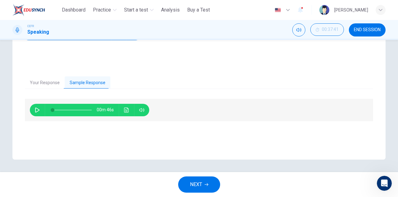
click at [366, 29] on span "END SESSION" at bounding box center [367, 29] width 27 height 5
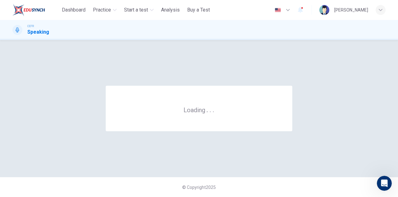
scroll to position [0, 0]
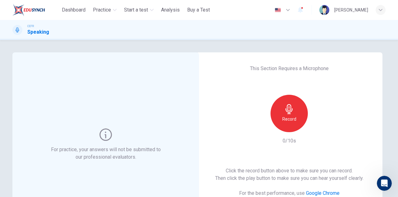
click at [299, 114] on div "Record" at bounding box center [289, 113] width 37 height 37
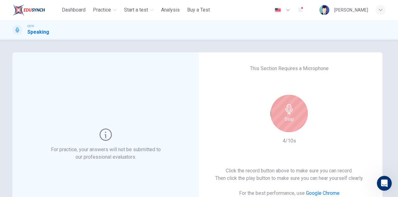
click at [299, 114] on div "Stop" at bounding box center [289, 113] width 37 height 37
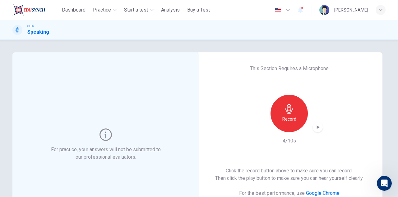
click at [316, 125] on icon "button" at bounding box center [318, 127] width 6 height 6
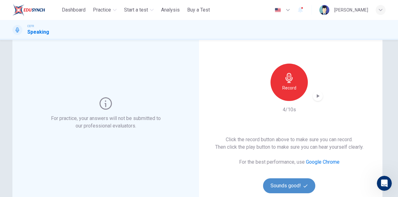
click at [307, 179] on button "Sounds good!" at bounding box center [289, 185] width 52 height 15
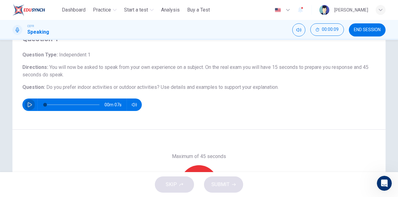
click at [29, 105] on icon "button" at bounding box center [30, 104] width 4 height 5
type input "*"
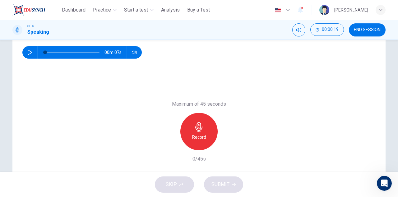
scroll to position [93, 0]
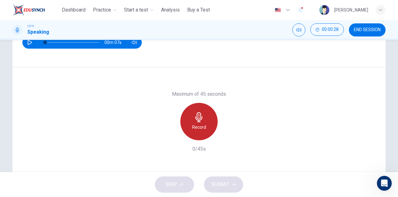
click at [201, 115] on icon "button" at bounding box center [199, 117] width 10 height 10
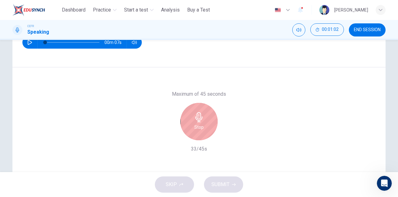
click at [197, 122] on div "Stop" at bounding box center [199, 121] width 37 height 37
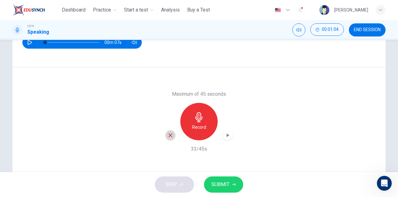
click at [169, 134] on icon "button" at bounding box center [171, 135] width 4 height 4
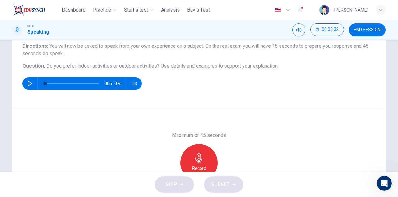
scroll to position [62, 0]
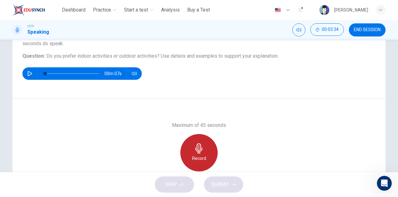
click at [196, 153] on div "Record" at bounding box center [199, 152] width 37 height 37
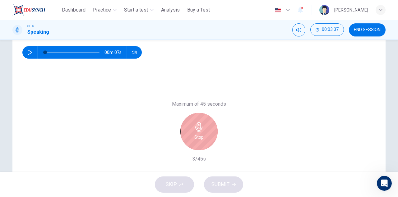
scroll to position [93, 0]
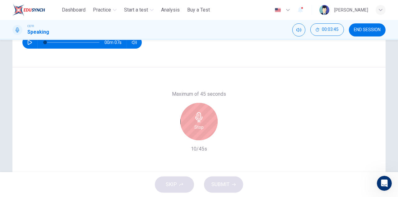
click at [201, 118] on icon "button" at bounding box center [199, 117] width 10 height 10
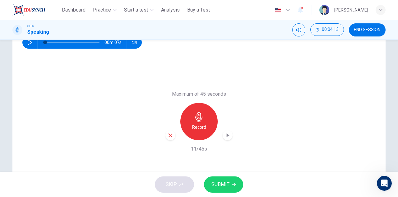
click at [172, 135] on div "button" at bounding box center [171, 135] width 10 height 10
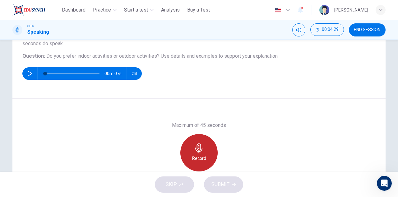
click at [200, 147] on icon "button" at bounding box center [198, 148] width 7 height 10
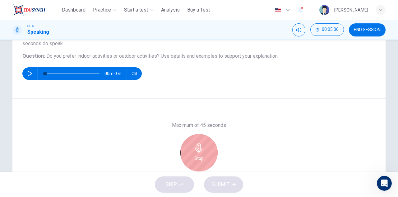
scroll to position [109, 0]
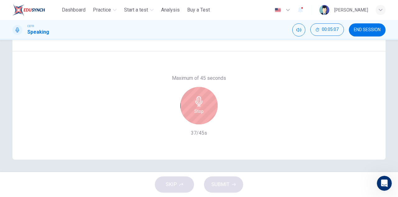
click at [190, 95] on div "Stop" at bounding box center [199, 105] width 37 height 37
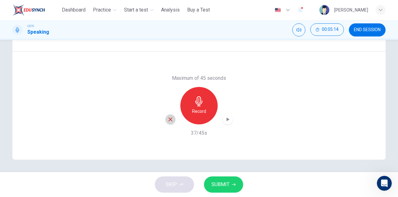
click at [168, 117] on icon "button" at bounding box center [171, 119] width 6 height 6
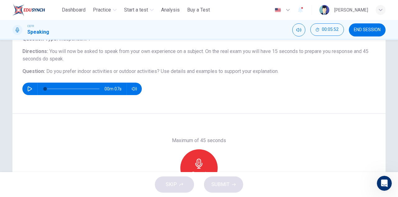
scroll to position [78, 0]
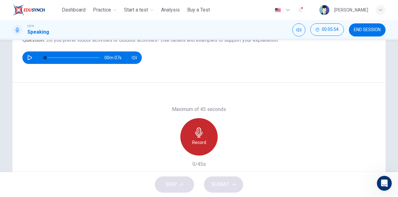
click at [196, 132] on icon "button" at bounding box center [199, 132] width 10 height 10
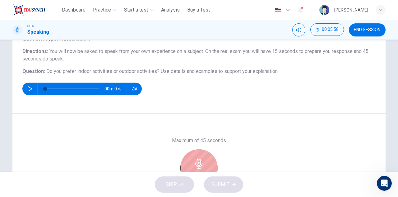
scroll to position [109, 0]
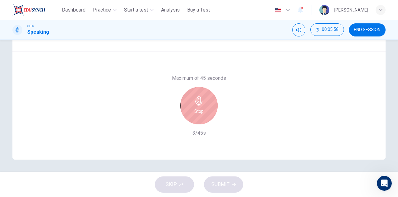
click at [204, 102] on div "Stop" at bounding box center [199, 105] width 37 height 37
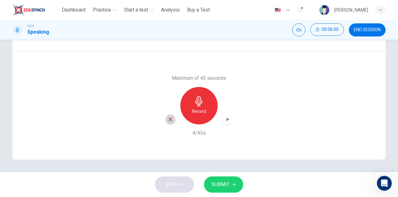
click at [172, 117] on div "button" at bounding box center [171, 119] width 10 height 10
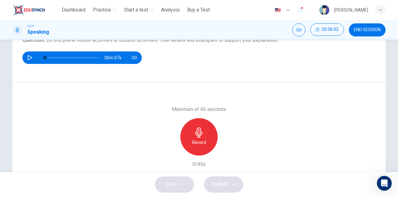
click at [201, 127] on icon "button" at bounding box center [199, 132] width 10 height 10
click at [225, 153] on icon "button" at bounding box center [228, 150] width 6 height 6
click at [235, 184] on icon "button" at bounding box center [234, 184] width 4 height 3
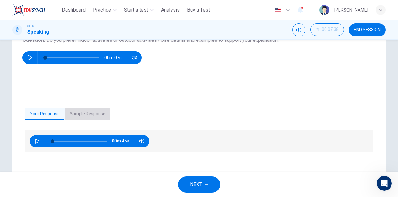
click at [81, 112] on button "Sample Response" at bounding box center [88, 113] width 46 height 13
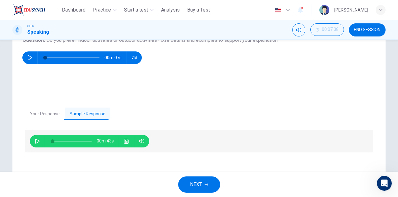
click at [35, 141] on icon "button" at bounding box center [37, 141] width 5 height 5
type input "*"
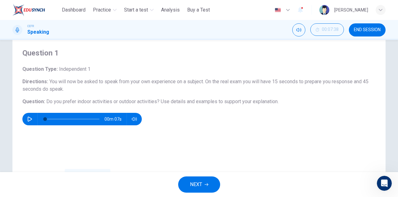
scroll to position [16, 0]
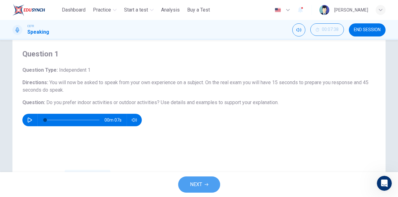
click at [197, 187] on span "NEXT" at bounding box center [196, 184] width 12 height 9
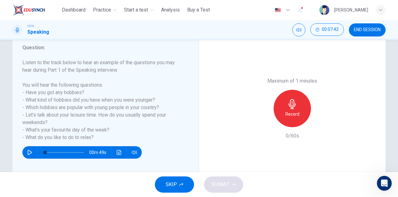
scroll to position [93, 0]
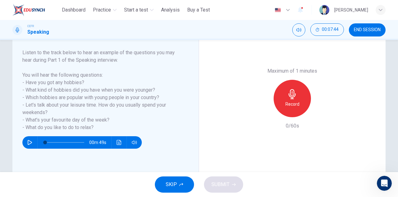
click at [28, 142] on icon "button" at bounding box center [30, 142] width 4 height 5
type input "*"
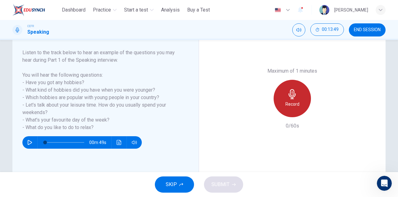
click at [289, 96] on icon "button" at bounding box center [293, 94] width 10 height 10
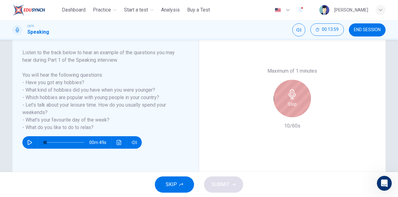
click at [300, 92] on div "Stop" at bounding box center [292, 98] width 37 height 37
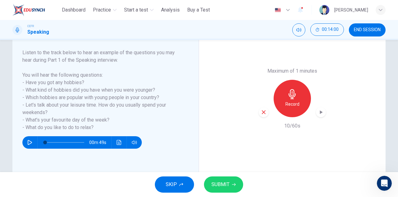
click at [261, 115] on div "button" at bounding box center [264, 112] width 10 height 10
click at [288, 98] on icon "button" at bounding box center [293, 94] width 10 height 10
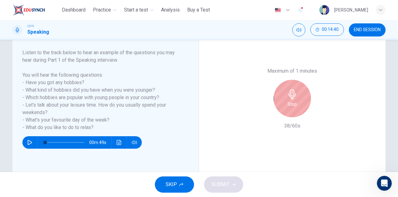
click at [290, 101] on h6 "Stop" at bounding box center [292, 103] width 9 height 7
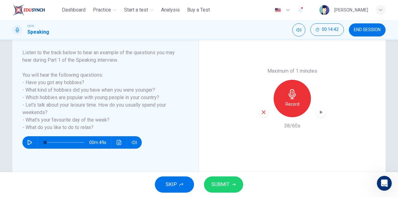
click at [262, 111] on icon "button" at bounding box center [264, 112] width 4 height 4
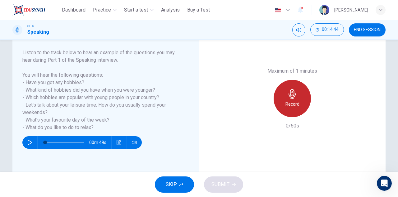
click at [296, 94] on div "Record" at bounding box center [292, 98] width 37 height 37
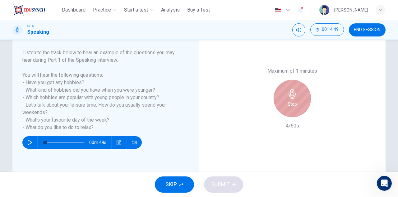
click at [288, 100] on h6 "Stop" at bounding box center [292, 103] width 9 height 7
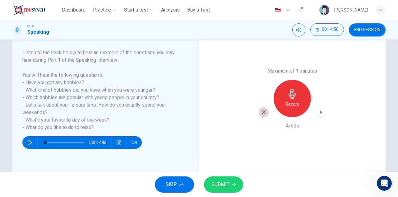
click at [263, 112] on icon "button" at bounding box center [264, 112] width 4 height 4
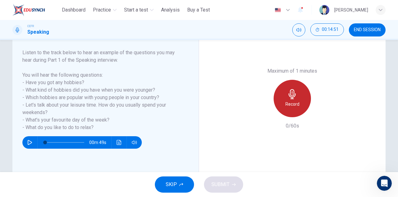
click at [296, 94] on div "Record" at bounding box center [292, 98] width 37 height 37
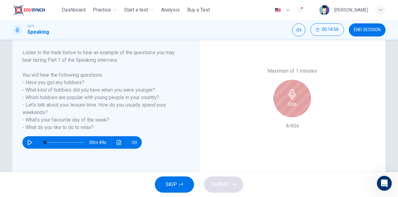
click at [301, 89] on div "Stop" at bounding box center [292, 98] width 37 height 37
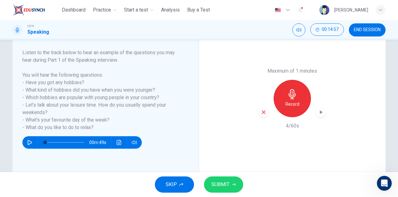
click at [262, 113] on icon "button" at bounding box center [264, 112] width 6 height 6
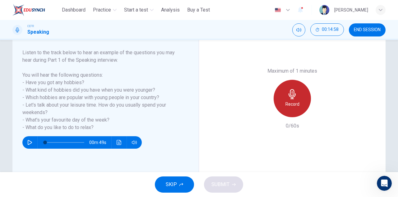
click at [282, 104] on div "Record" at bounding box center [292, 98] width 37 height 37
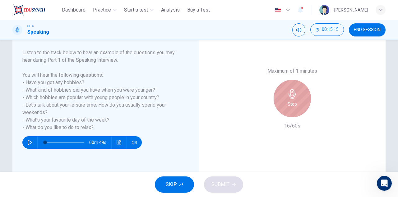
click at [299, 103] on div "Stop" at bounding box center [292, 98] width 37 height 37
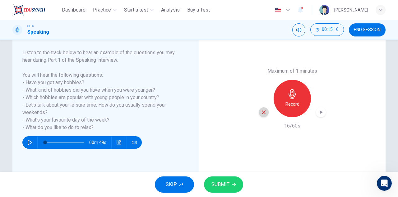
click at [263, 115] on icon "button" at bounding box center [264, 112] width 6 height 6
click at [291, 96] on icon "button" at bounding box center [292, 94] width 7 height 10
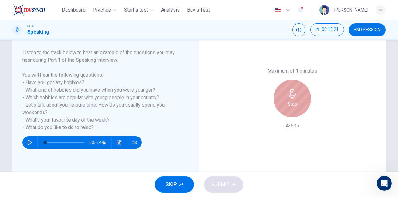
click at [277, 97] on div "Stop" at bounding box center [292, 98] width 37 height 37
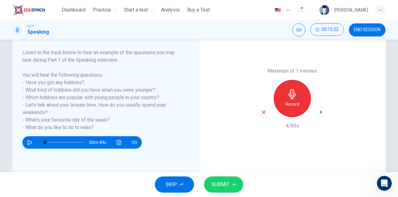
click at [261, 112] on icon "button" at bounding box center [264, 112] width 6 height 6
click at [286, 107] on h6 "Record" at bounding box center [293, 103] width 14 height 7
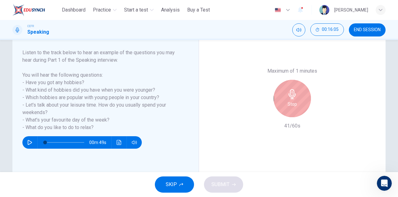
click at [297, 96] on div "Stop" at bounding box center [292, 98] width 37 height 37
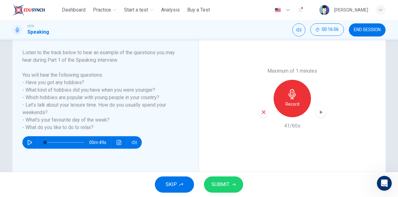
click at [263, 110] on icon "button" at bounding box center [264, 112] width 6 height 6
click at [288, 96] on icon "button" at bounding box center [293, 94] width 10 height 10
click at [261, 114] on icon "button" at bounding box center [264, 112] width 6 height 6
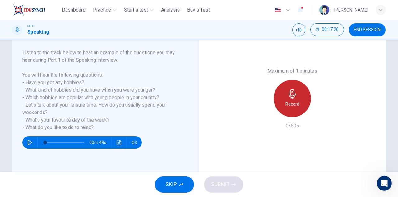
click at [295, 102] on h6 "Record" at bounding box center [293, 103] width 14 height 7
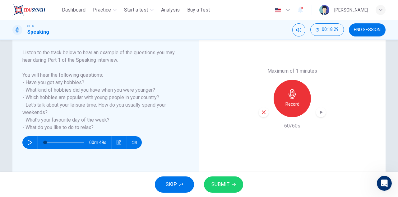
click at [261, 108] on div "button" at bounding box center [264, 112] width 10 height 10
click at [286, 102] on h6 "Record" at bounding box center [293, 103] width 14 height 7
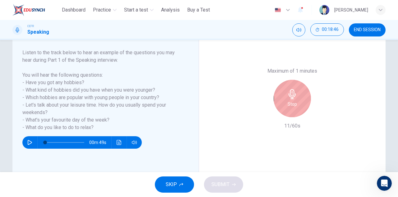
click at [293, 92] on icon "button" at bounding box center [293, 94] width 10 height 10
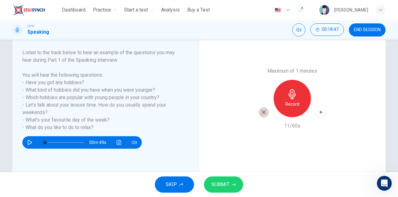
click at [262, 110] on icon "button" at bounding box center [264, 112] width 4 height 4
click at [288, 96] on icon "button" at bounding box center [293, 94] width 10 height 10
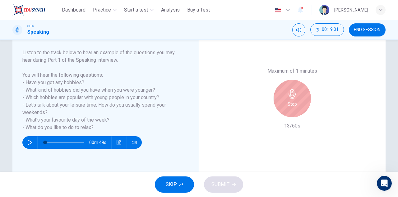
click at [273, 102] on div "Stop" at bounding box center [292, 98] width 67 height 37
click at [284, 104] on div "Stop" at bounding box center [292, 98] width 37 height 37
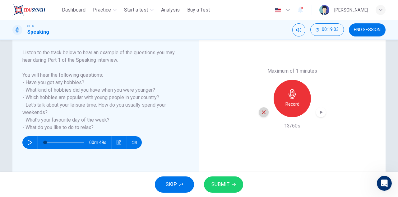
click at [261, 112] on icon "button" at bounding box center [264, 112] width 6 height 6
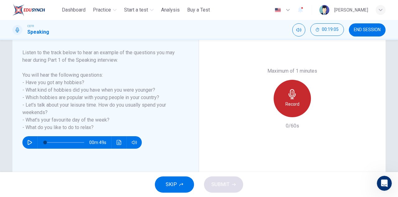
click at [295, 99] on div "Record" at bounding box center [292, 98] width 37 height 37
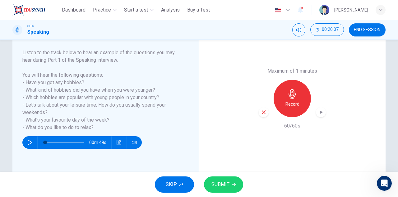
click at [263, 111] on icon "button" at bounding box center [264, 112] width 6 height 6
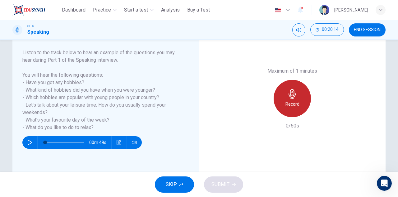
click at [288, 101] on h6 "Record" at bounding box center [293, 103] width 14 height 7
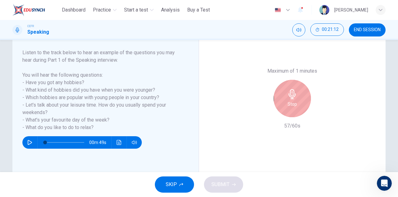
click at [294, 95] on icon "button" at bounding box center [293, 94] width 10 height 10
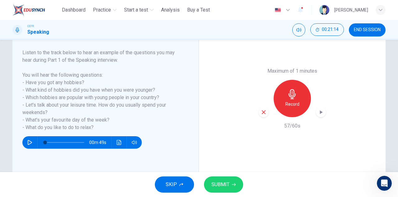
click at [318, 114] on icon "button" at bounding box center [321, 112] width 6 height 6
click at [264, 109] on icon "button" at bounding box center [264, 112] width 6 height 6
click at [293, 99] on div "Record" at bounding box center [292, 98] width 37 height 37
click at [266, 112] on div "button" at bounding box center [264, 112] width 10 height 10
click at [294, 104] on h6 "Record" at bounding box center [293, 103] width 14 height 7
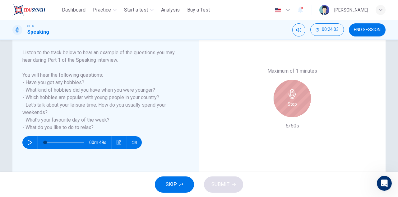
click at [284, 96] on div "Stop" at bounding box center [292, 98] width 37 height 37
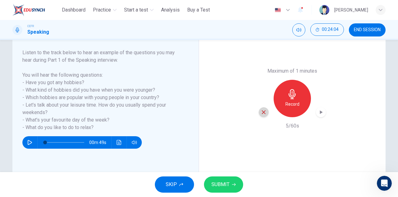
click at [263, 113] on icon "button" at bounding box center [264, 112] width 6 height 6
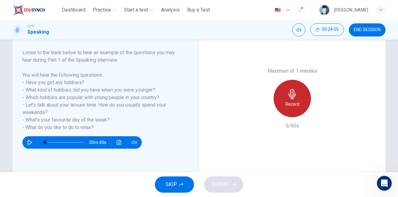
click at [294, 97] on icon "button" at bounding box center [293, 94] width 10 height 10
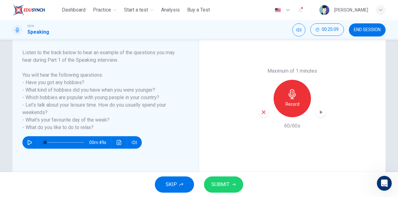
click at [320, 114] on icon "button" at bounding box center [321, 112] width 6 height 6
click at [233, 179] on button "SUBMIT" at bounding box center [223, 184] width 39 height 16
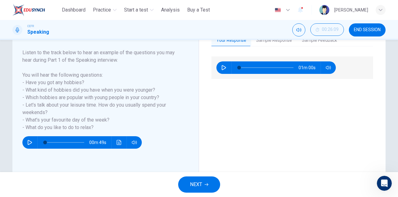
scroll to position [31, 0]
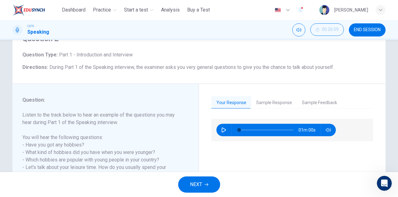
click at [274, 101] on button "Sample Response" at bounding box center [275, 102] width 46 height 13
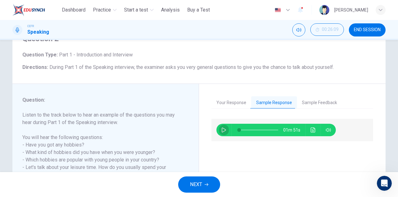
click at [222, 130] on icon "button" at bounding box center [224, 129] width 5 height 5
click at [316, 104] on button "Sample Feedback" at bounding box center [319, 102] width 45 height 13
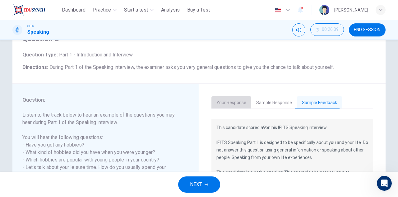
click at [240, 103] on button "Your Response" at bounding box center [232, 102] width 40 height 13
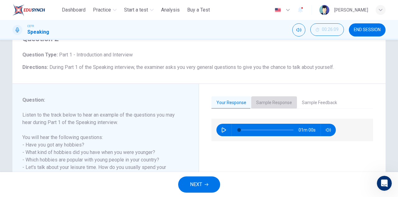
click at [261, 101] on button "Sample Response" at bounding box center [275, 102] width 46 height 13
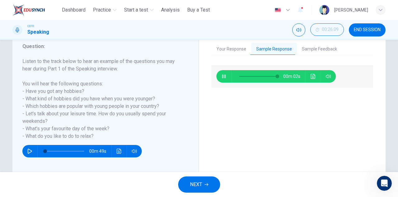
scroll to position [109, 0]
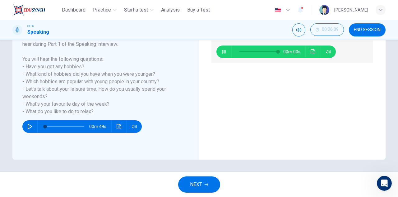
type input "*"
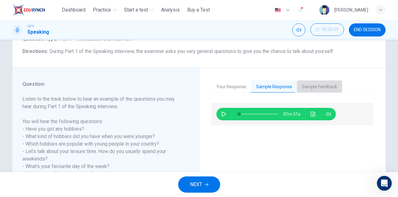
click at [319, 84] on button "Sample Feedback" at bounding box center [319, 86] width 45 height 13
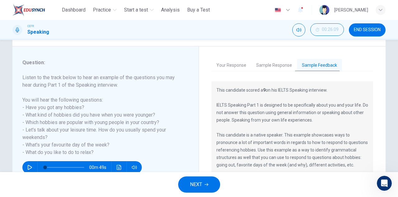
scroll to position [78, 0]
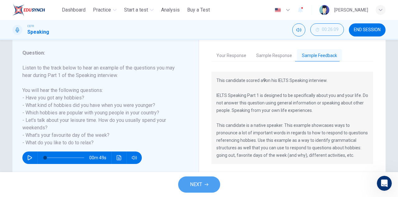
click at [207, 183] on icon "button" at bounding box center [207, 184] width 4 height 4
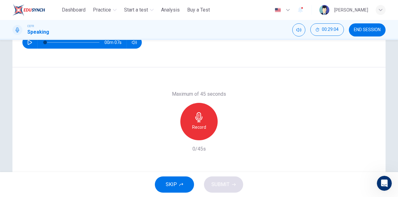
scroll to position [62, 0]
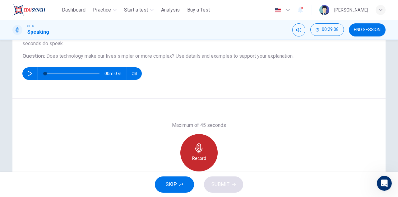
click at [205, 143] on div "Record" at bounding box center [199, 152] width 37 height 37
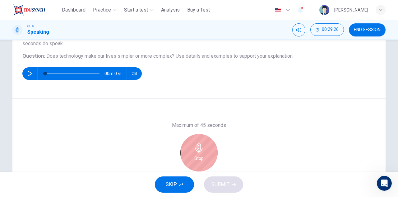
click at [195, 144] on icon "button" at bounding box center [199, 148] width 10 height 10
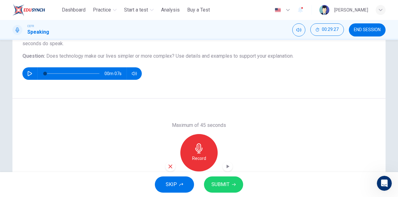
scroll to position [93, 0]
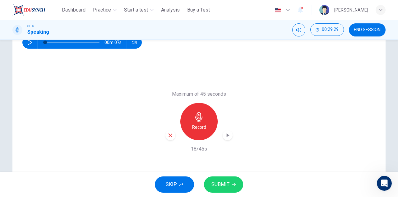
click at [169, 135] on icon "button" at bounding box center [171, 135] width 4 height 4
click at [194, 124] on h6 "Record" at bounding box center [199, 126] width 14 height 7
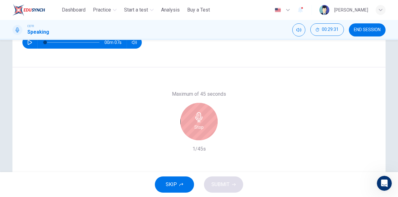
scroll to position [62, 0]
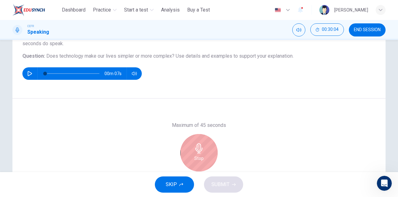
click at [185, 162] on div "Stop" at bounding box center [199, 152] width 37 height 37
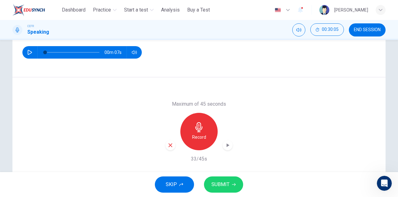
scroll to position [93, 0]
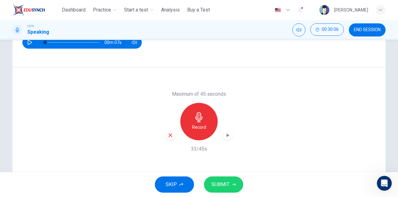
click at [168, 138] on div "button" at bounding box center [171, 135] width 10 height 10
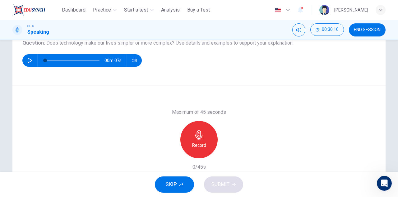
scroll to position [62, 0]
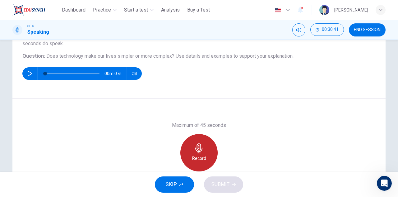
click at [201, 143] on icon "button" at bounding box center [199, 148] width 10 height 10
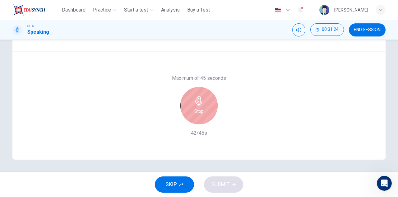
scroll to position [78, 0]
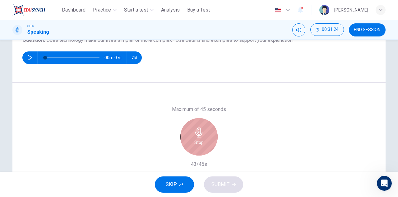
click at [188, 134] on div "Stop" at bounding box center [199, 136] width 37 height 37
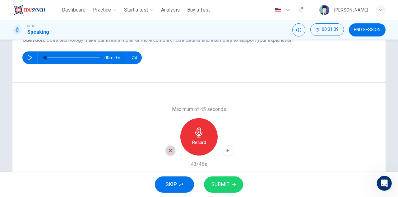
click at [168, 149] on icon "button" at bounding box center [171, 151] width 6 height 6
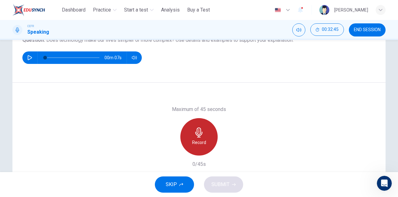
click at [204, 136] on div "Record" at bounding box center [199, 136] width 37 height 37
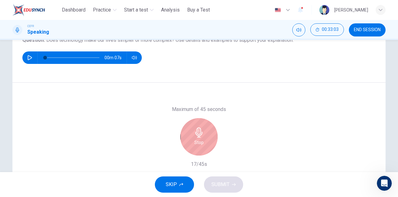
click at [203, 135] on div "Stop" at bounding box center [199, 136] width 37 height 37
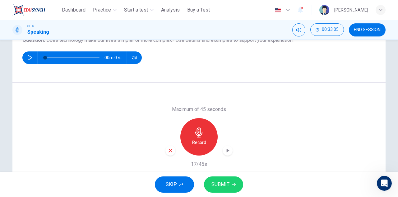
click at [168, 148] on icon "button" at bounding box center [171, 151] width 6 height 6
click at [214, 132] on div "Record" at bounding box center [199, 136] width 37 height 37
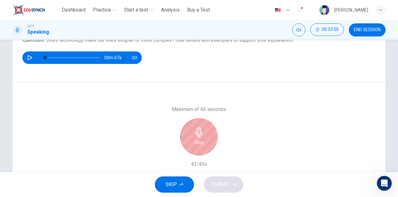
click at [207, 143] on div "Stop" at bounding box center [199, 136] width 37 height 37
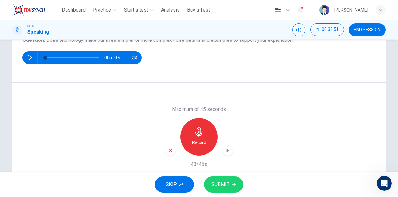
click at [225, 148] on icon "button" at bounding box center [228, 150] width 6 height 6
click at [230, 180] on button "SUBMIT" at bounding box center [223, 184] width 39 height 16
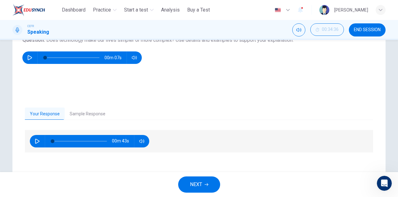
scroll to position [109, 0]
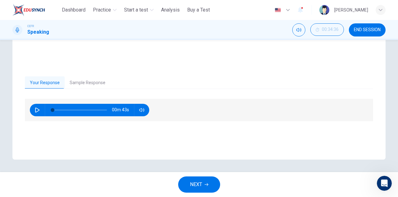
click at [82, 80] on button "Sample Response" at bounding box center [88, 82] width 46 height 13
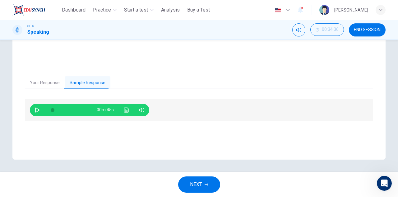
click at [35, 111] on icon "button" at bounding box center [37, 109] width 4 height 5
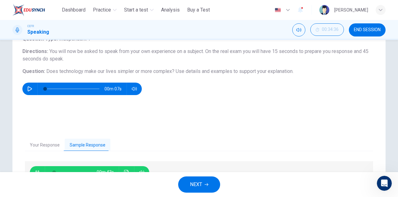
scroll to position [78, 0]
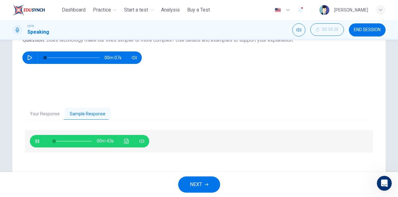
click at [35, 139] on icon "button" at bounding box center [37, 141] width 5 height 5
click at [35, 139] on icon "button" at bounding box center [37, 141] width 4 height 5
type input "*"
drag, startPoint x: 52, startPoint y: 141, endPoint x: 47, endPoint y: 137, distance: 5.9
click at [55, 139] on span at bounding box center [57, 141] width 4 height 4
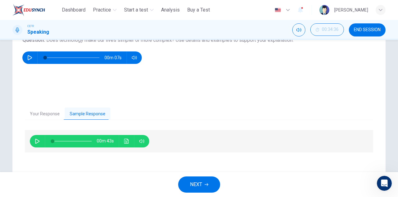
click at [31, 141] on div "00m 43s" at bounding box center [90, 141] width 120 height 12
click at [35, 139] on icon "button" at bounding box center [37, 141] width 5 height 5
click at [48, 114] on button "Your Response" at bounding box center [45, 113] width 40 height 13
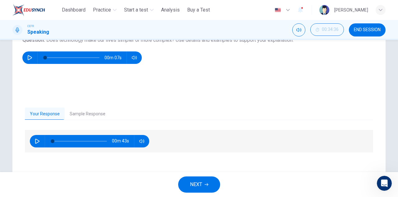
click at [78, 115] on button "Sample Response" at bounding box center [88, 113] width 46 height 13
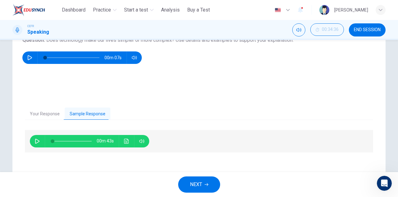
click at [38, 139] on icon "button" at bounding box center [37, 141] width 5 height 5
click at [39, 140] on button "button" at bounding box center [37, 141] width 10 height 12
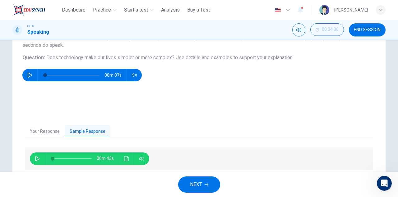
scroll to position [16, 0]
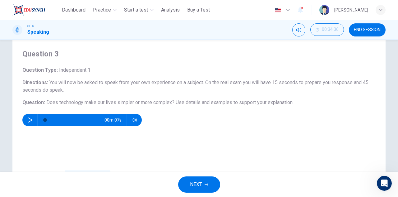
click at [29, 121] on icon "button" at bounding box center [29, 119] width 5 height 5
type input "**"
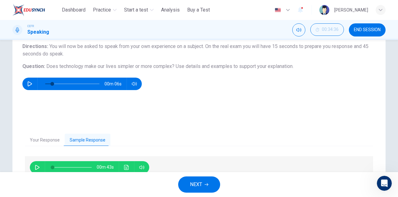
scroll to position [109, 0]
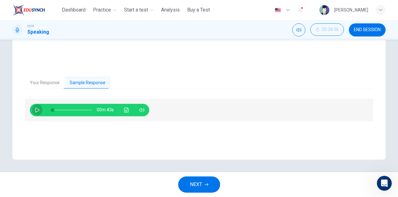
click at [36, 112] on button "button" at bounding box center [37, 110] width 10 height 12
click at [66, 107] on span at bounding box center [72, 110] width 39 height 9
click at [124, 107] on icon "Click to see the audio transcription" at bounding box center [126, 109] width 5 height 5
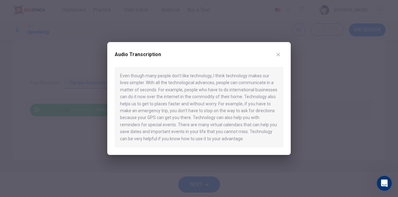
click at [281, 57] on button "button" at bounding box center [279, 54] width 10 height 10
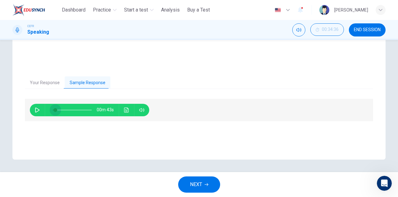
type input "*"
drag, startPoint x: 64, startPoint y: 111, endPoint x: 44, endPoint y: 108, distance: 20.1
click at [45, 108] on div at bounding box center [71, 110] width 52 height 12
click at [35, 106] on button "button" at bounding box center [37, 110] width 10 height 12
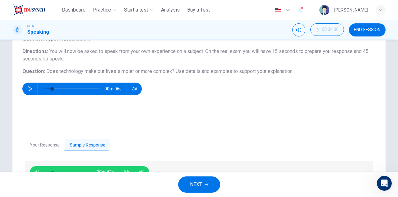
scroll to position [78, 0]
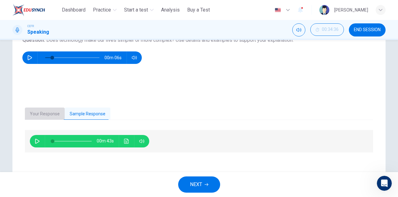
click at [44, 116] on button "Your Response" at bounding box center [45, 113] width 40 height 13
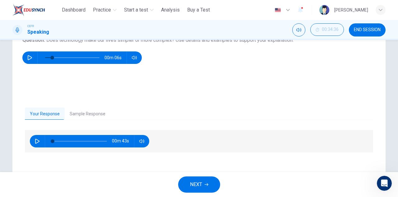
click at [35, 139] on icon "button" at bounding box center [37, 141] width 5 height 5
type input "*"
click at [194, 183] on span "NEXT" at bounding box center [196, 184] width 12 height 9
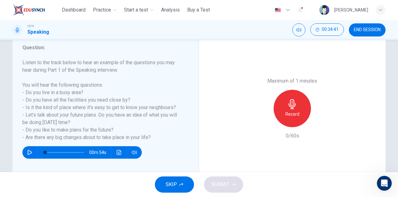
scroll to position [93, 0]
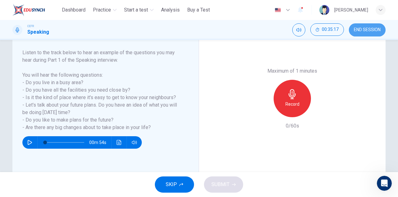
click at [371, 29] on span "END SESSION" at bounding box center [367, 29] width 27 height 5
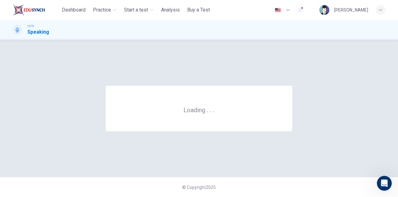
scroll to position [0, 0]
